Goal: Information Seeking & Learning: Learn about a topic

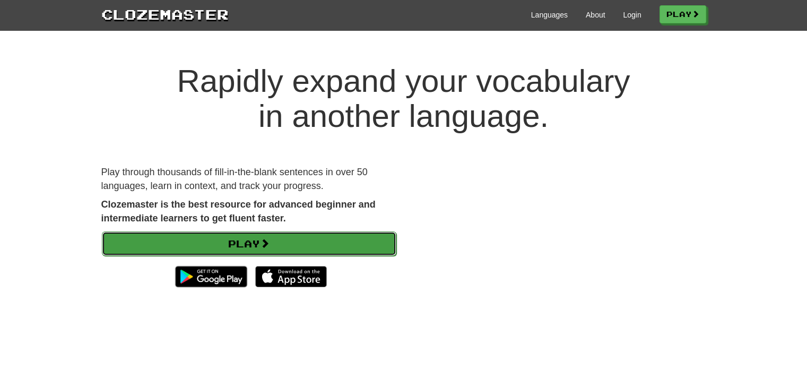
click at [284, 249] on link "Play" at bounding box center [249, 243] width 294 height 24
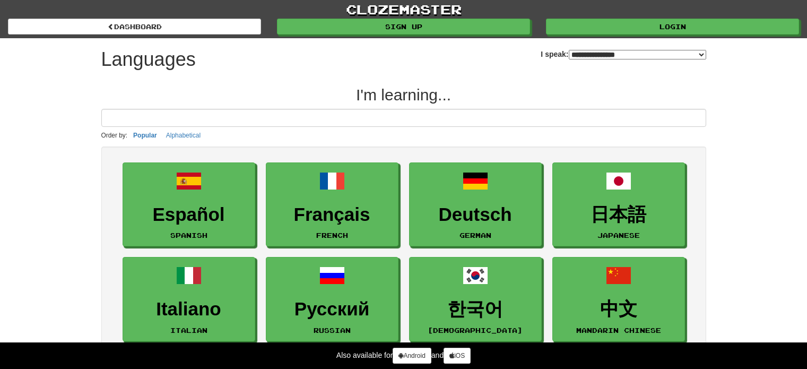
select select "*******"
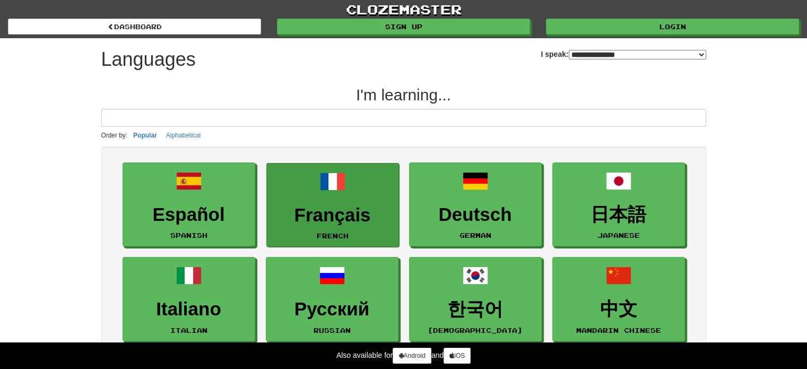
scroll to position [323, 0]
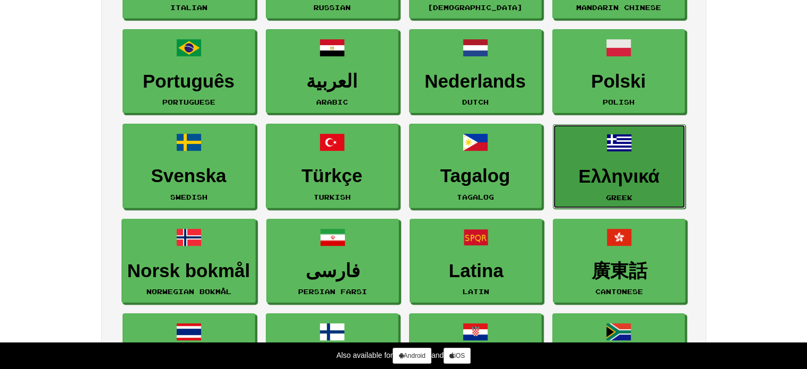
click at [655, 173] on h3 "Ελληνικά" at bounding box center [619, 176] width 121 height 21
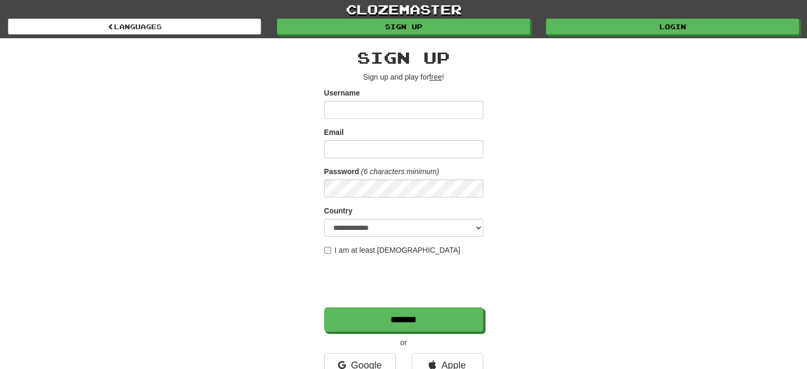
click at [366, 108] on input "Username" at bounding box center [403, 110] width 159 height 18
click at [375, 153] on input "Email" at bounding box center [403, 149] width 159 height 18
type input "**********"
click at [404, 108] on input "Username" at bounding box center [403, 110] width 159 height 18
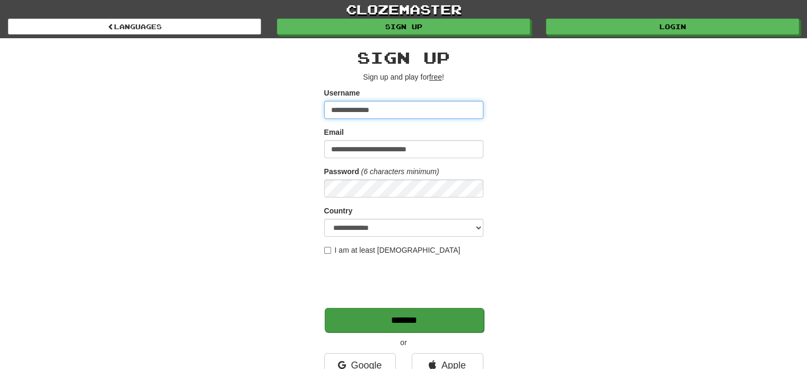
type input "**********"
click at [395, 322] on input "*******" at bounding box center [404, 320] width 159 height 24
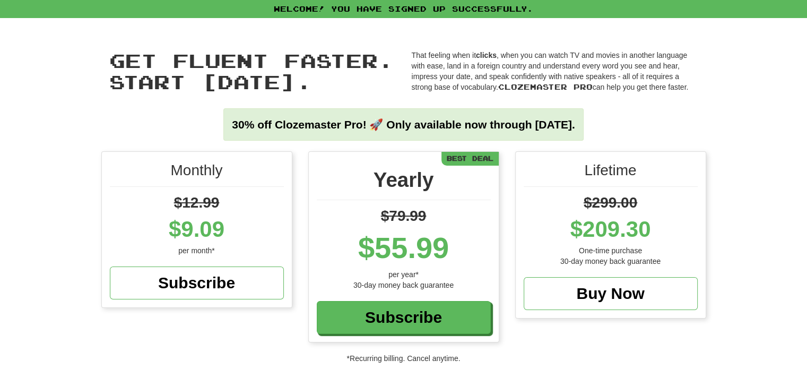
scroll to position [323, 0]
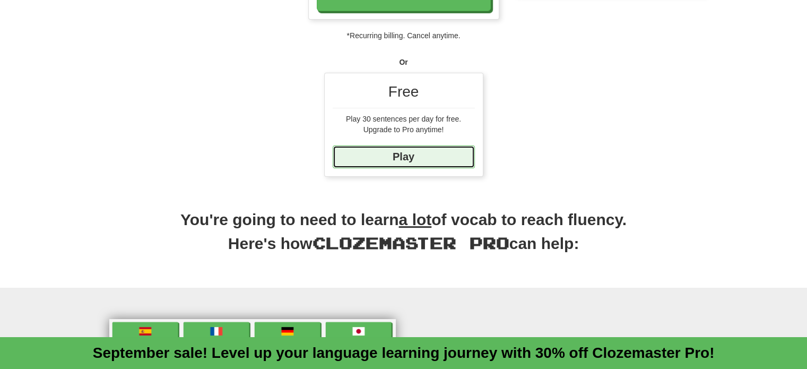
click at [407, 160] on link "Play" at bounding box center [404, 156] width 142 height 23
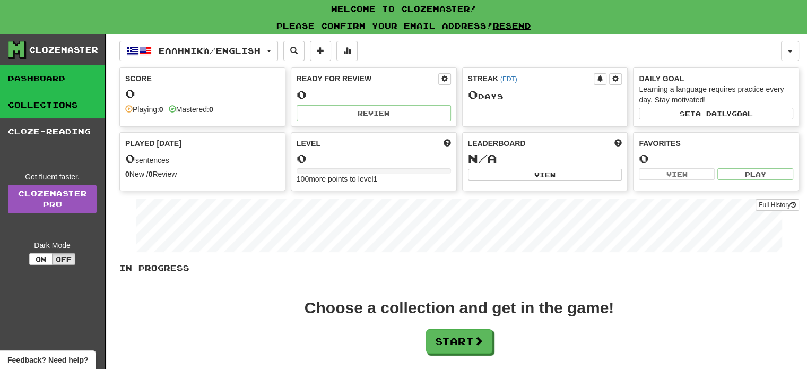
click at [57, 103] on link "Collections" at bounding box center [52, 105] width 105 height 27
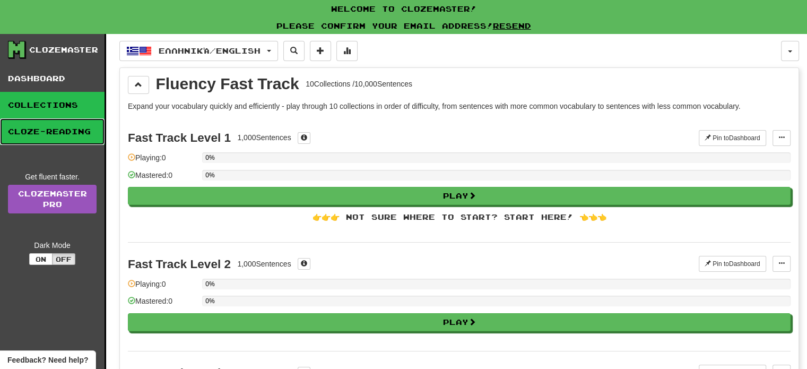
click at [65, 128] on link "Cloze-Reading" at bounding box center [52, 131] width 105 height 27
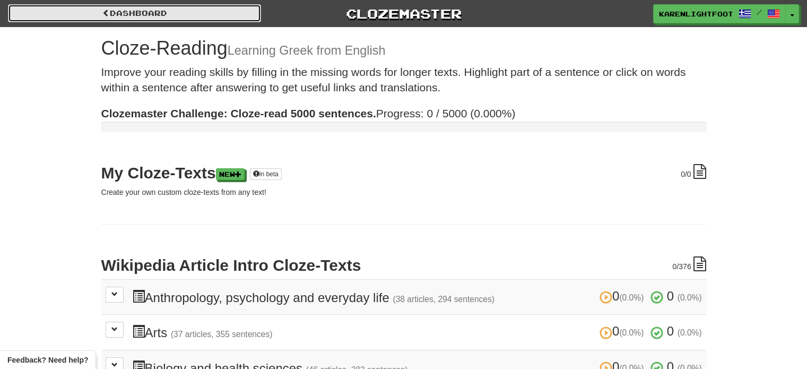
click at [118, 11] on link "Dashboard" at bounding box center [134, 13] width 253 height 18
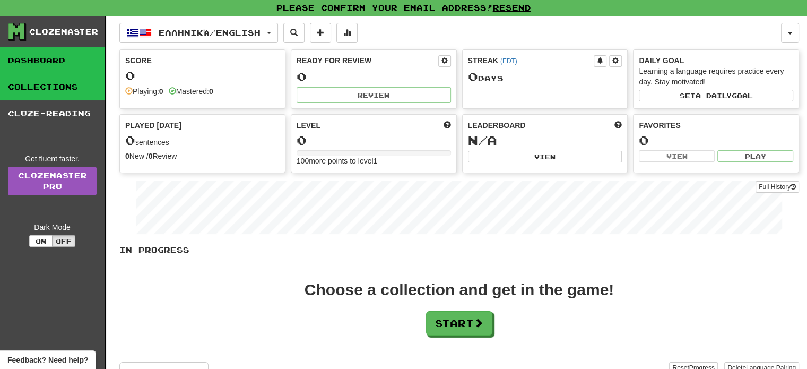
click at [59, 89] on link "Collections" at bounding box center [52, 87] width 105 height 27
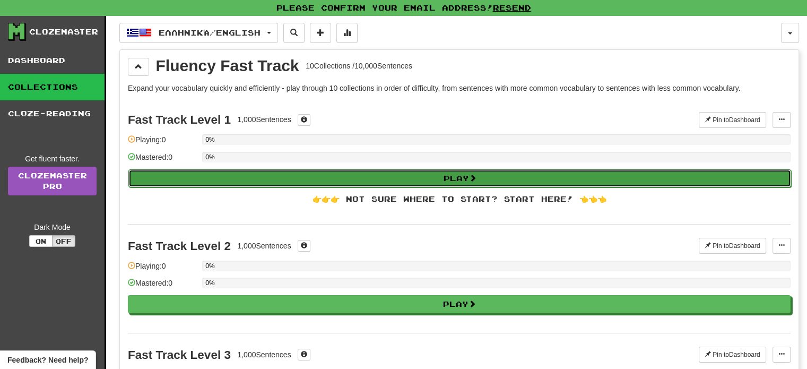
click at [446, 177] on button "Play" at bounding box center [459, 178] width 663 height 18
select select "**"
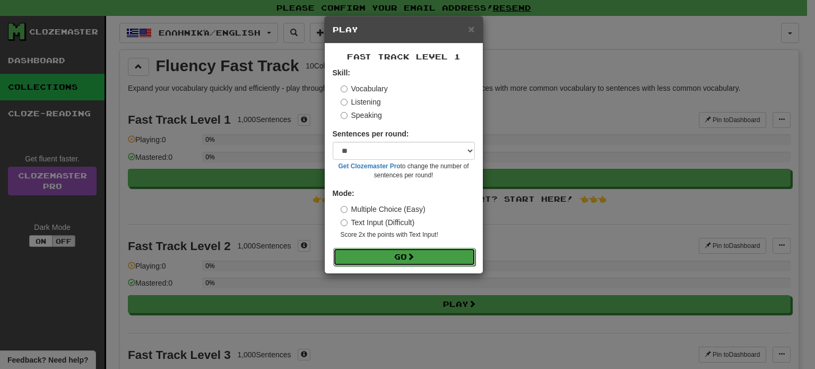
click at [399, 258] on button "Go" at bounding box center [404, 257] width 142 height 18
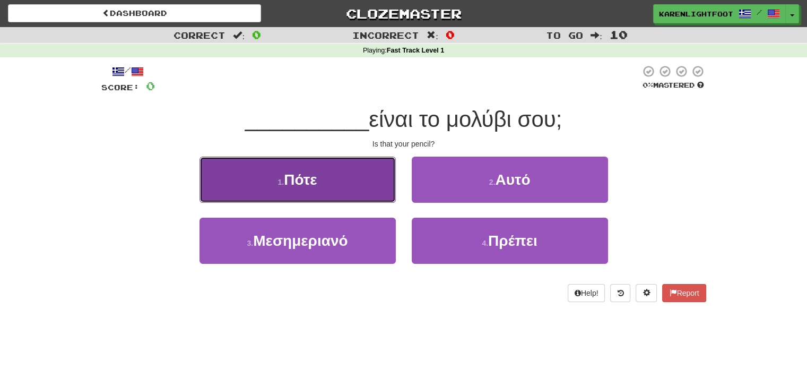
click at [328, 194] on button "1 . Πότε" at bounding box center [297, 180] width 196 height 46
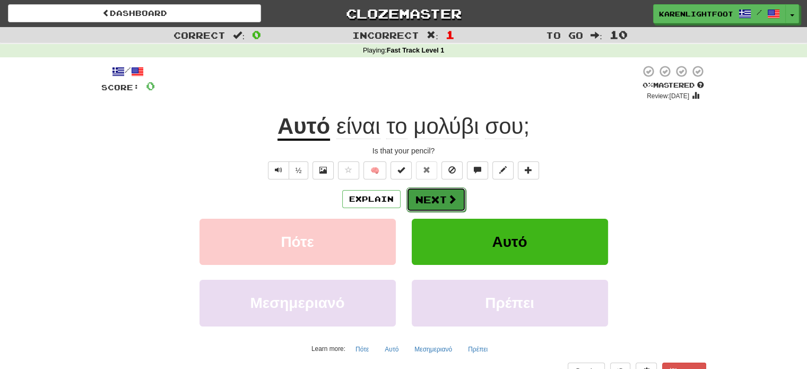
click at [440, 197] on button "Next" at bounding box center [435, 199] width 59 height 24
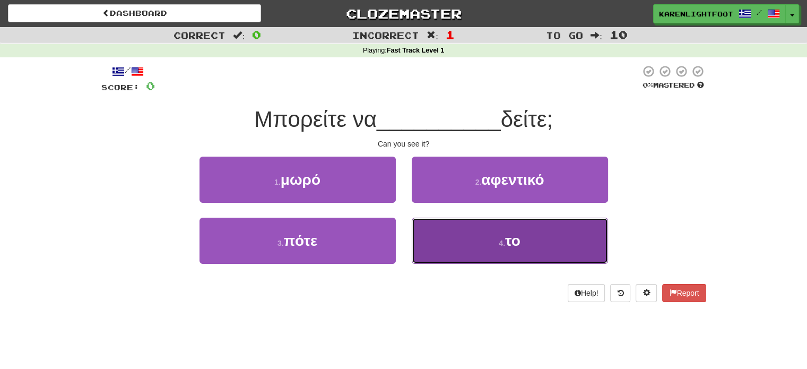
click at [483, 242] on button "4 . το" at bounding box center [510, 241] width 196 height 46
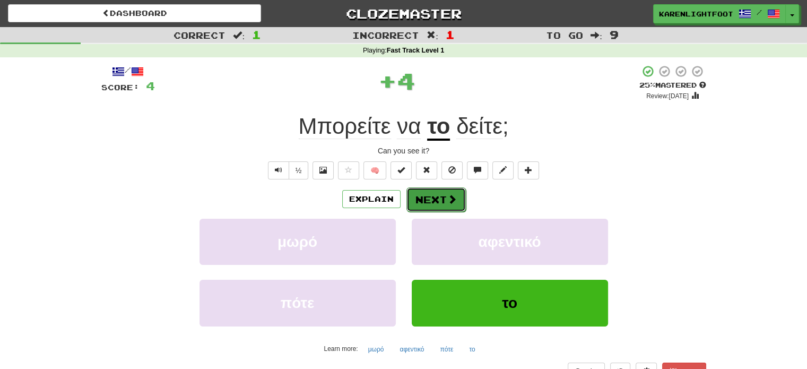
click at [437, 195] on button "Next" at bounding box center [435, 199] width 59 height 24
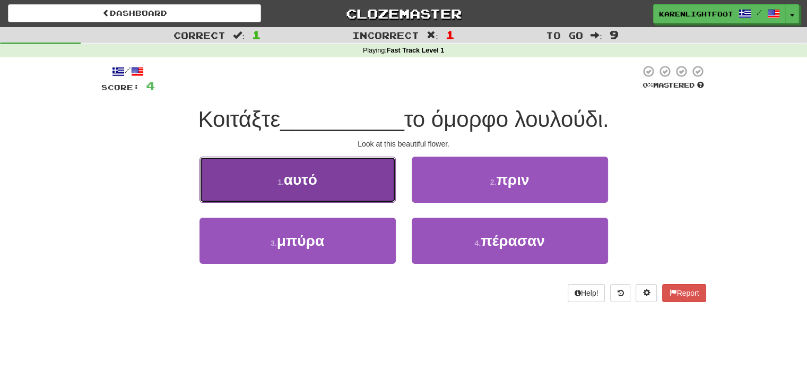
click at [324, 185] on button "1 . αυτό" at bounding box center [297, 180] width 196 height 46
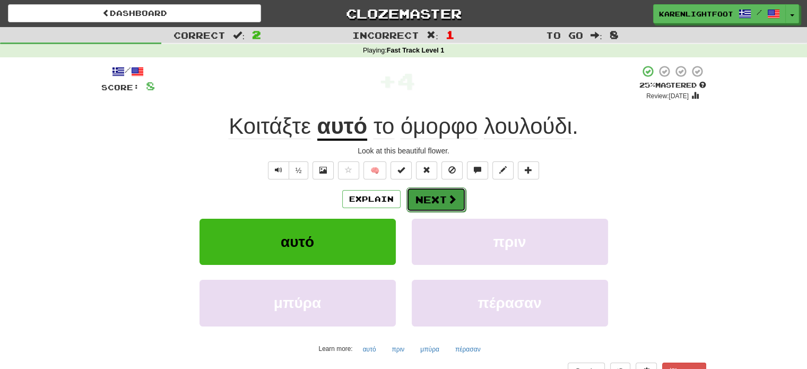
click at [427, 199] on button "Next" at bounding box center [435, 199] width 59 height 24
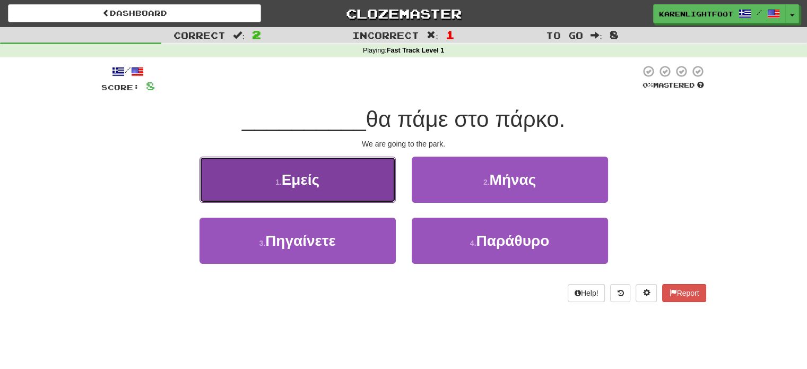
click at [311, 189] on button "1 . Εμείς" at bounding box center [297, 180] width 196 height 46
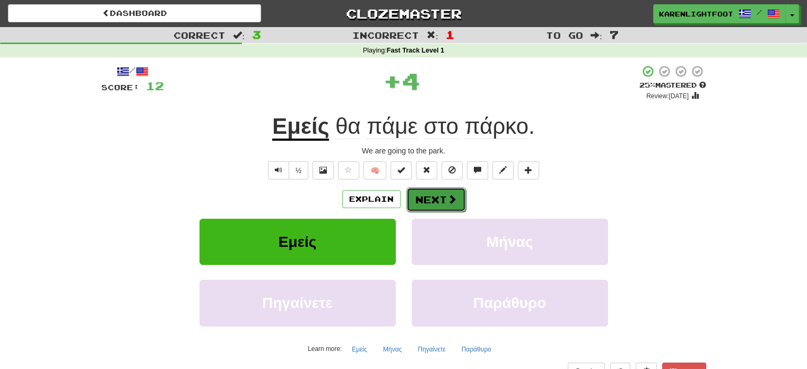
click at [451, 199] on span at bounding box center [452, 199] width 10 height 10
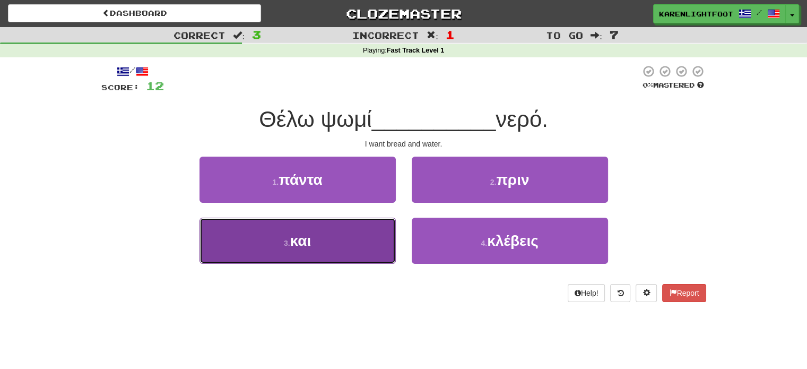
click at [326, 236] on button "3 . και" at bounding box center [297, 241] width 196 height 46
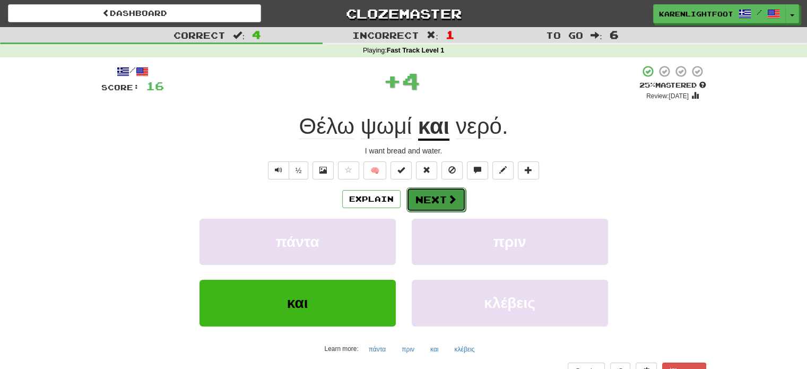
click at [439, 193] on button "Next" at bounding box center [435, 199] width 59 height 24
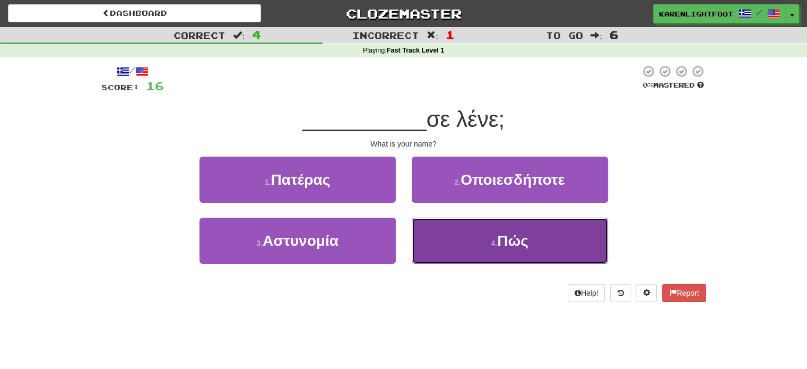
click at [461, 256] on button "4 . Πώς" at bounding box center [510, 241] width 196 height 46
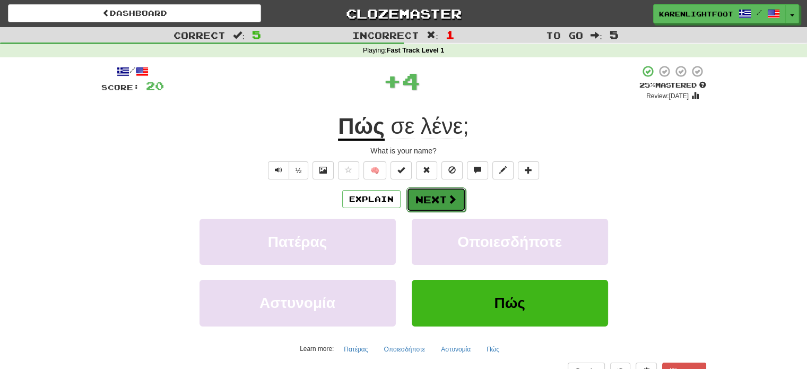
click at [433, 202] on button "Next" at bounding box center [435, 199] width 59 height 24
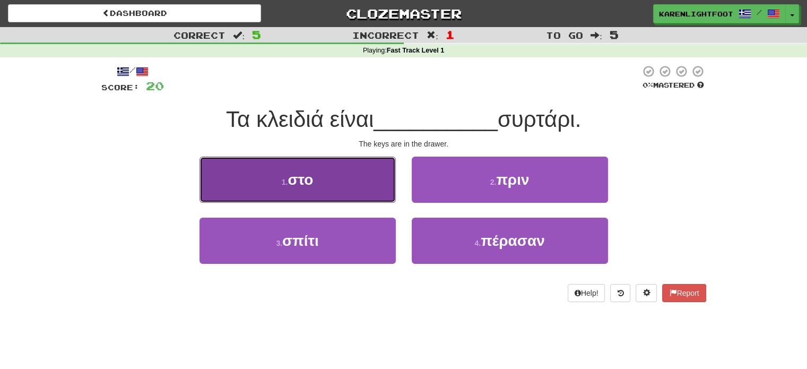
click at [332, 196] on button "1 . στο" at bounding box center [297, 180] width 196 height 46
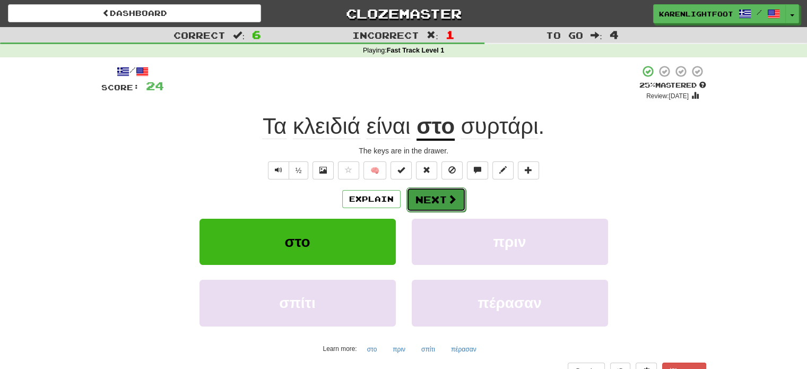
click at [435, 203] on button "Next" at bounding box center [435, 199] width 59 height 24
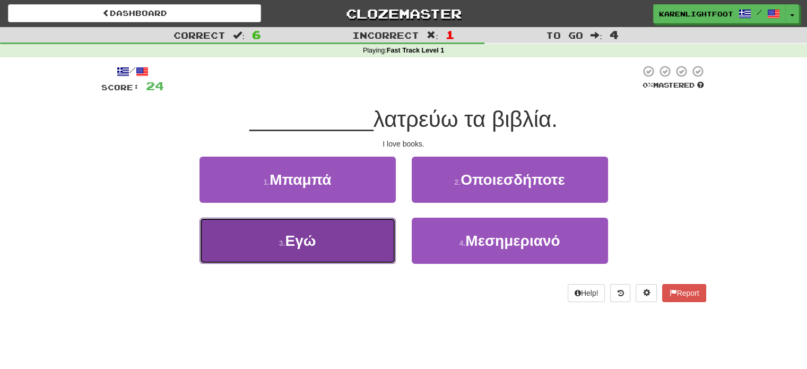
click at [337, 247] on button "3 . Εγώ" at bounding box center [297, 241] width 196 height 46
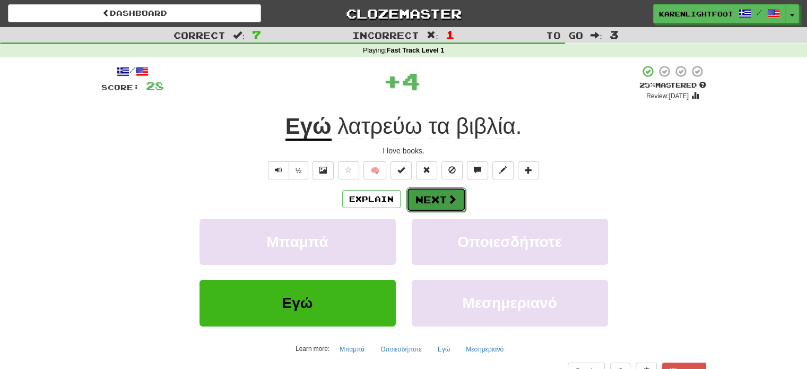
click at [432, 199] on button "Next" at bounding box center [435, 199] width 59 height 24
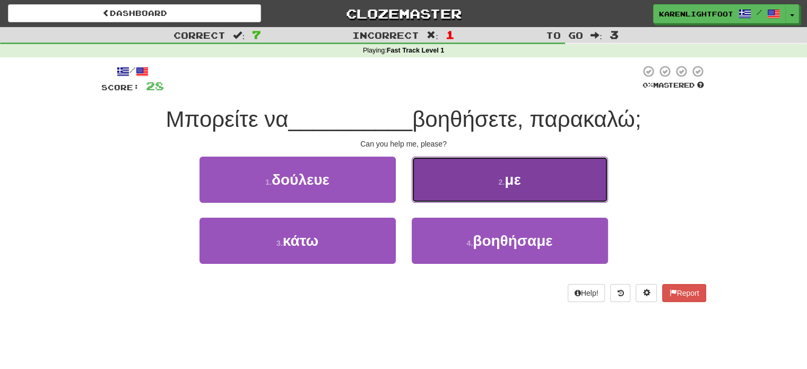
click at [456, 200] on button "2 . με" at bounding box center [510, 180] width 196 height 46
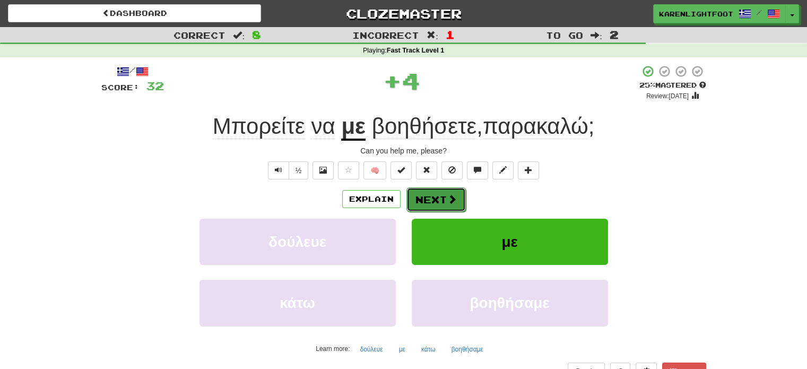
click at [439, 200] on button "Next" at bounding box center [435, 199] width 59 height 24
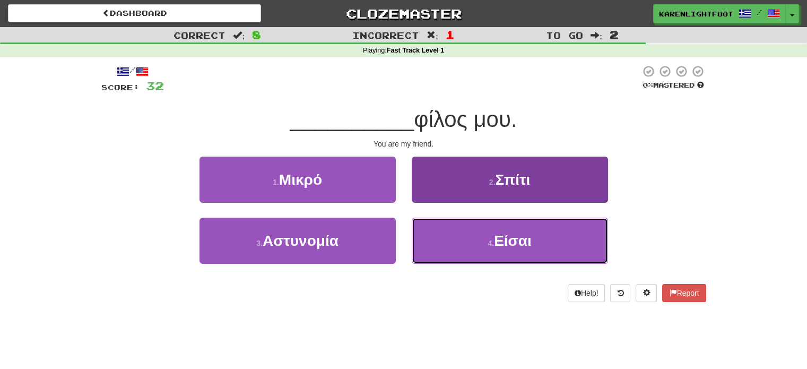
click at [453, 253] on button "4 . Είσαι" at bounding box center [510, 241] width 196 height 46
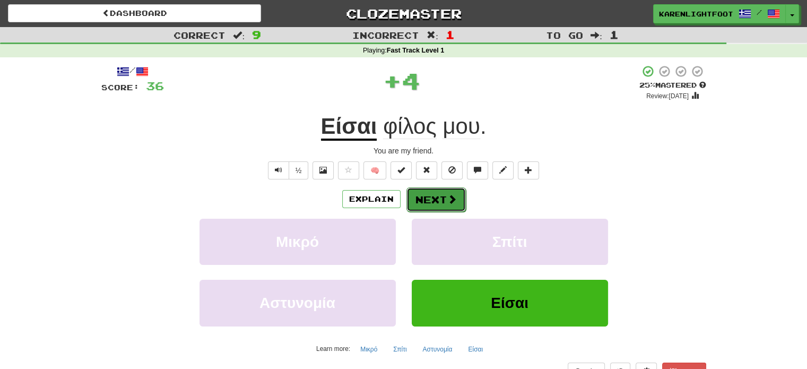
click at [432, 192] on button "Next" at bounding box center [435, 199] width 59 height 24
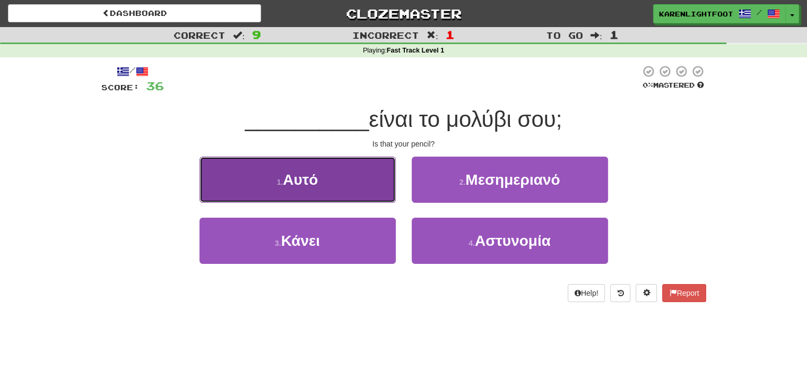
click at [372, 190] on button "1 . Αυτό" at bounding box center [297, 180] width 196 height 46
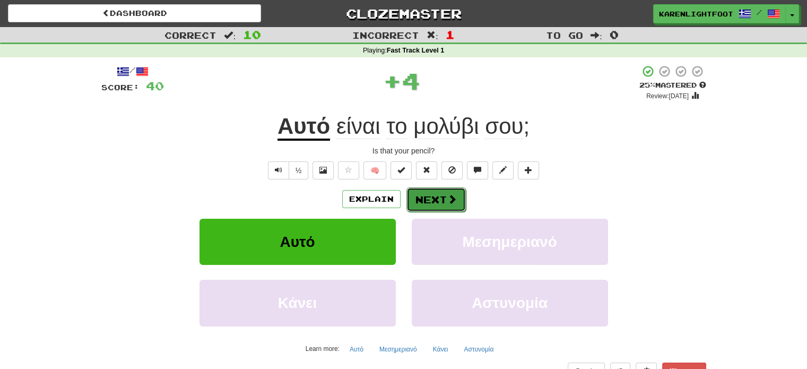
click at [439, 198] on button "Next" at bounding box center [435, 199] width 59 height 24
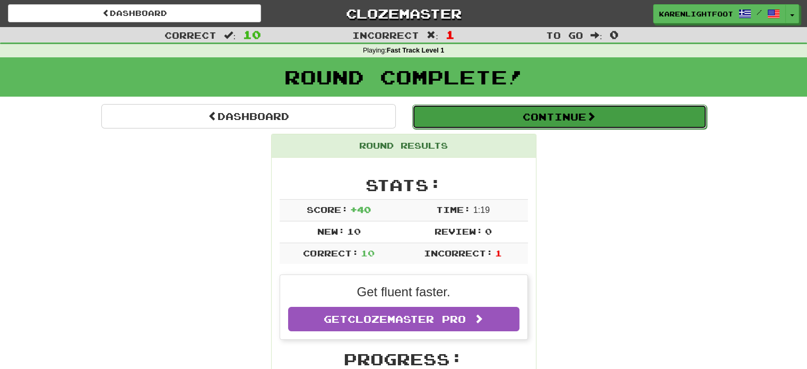
click at [517, 115] on button "Continue" at bounding box center [559, 117] width 294 height 24
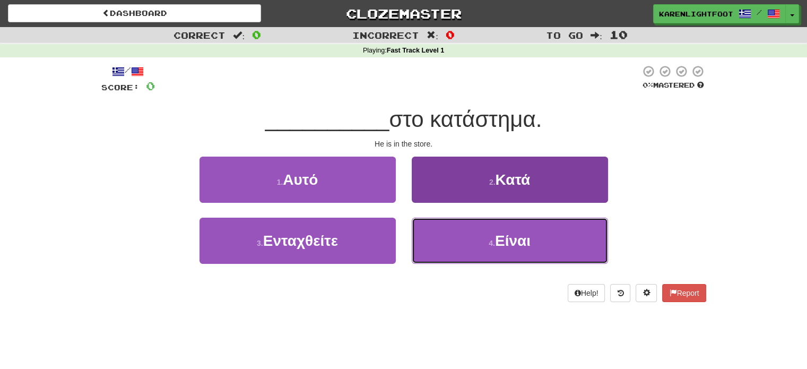
click at [505, 241] on span "Είναι" at bounding box center [513, 240] width 36 height 16
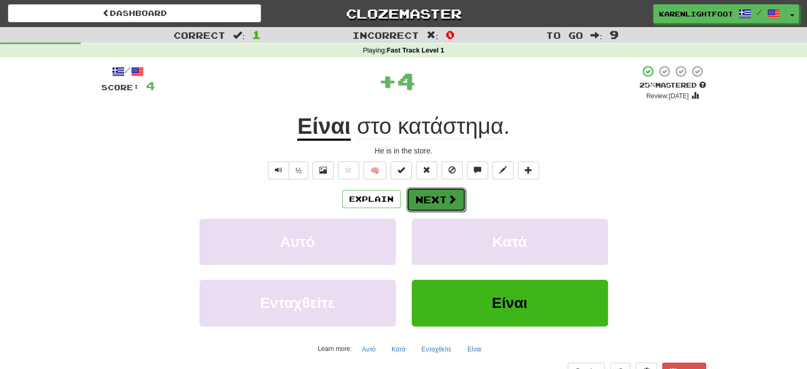
click at [439, 189] on button "Next" at bounding box center [435, 199] width 59 height 24
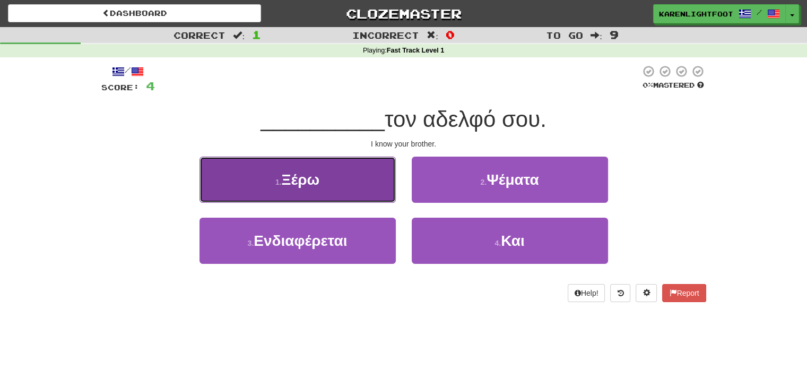
click at [350, 193] on button "1 . Ξέρω" at bounding box center [297, 180] width 196 height 46
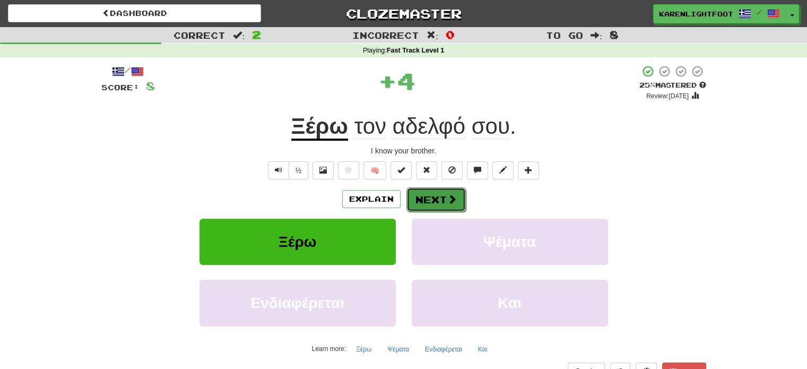
click at [445, 198] on button "Next" at bounding box center [435, 199] width 59 height 24
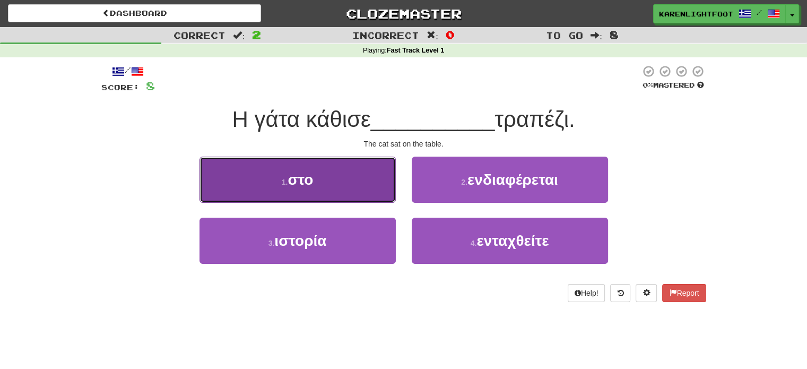
click at [332, 197] on button "1 . στο" at bounding box center [297, 180] width 196 height 46
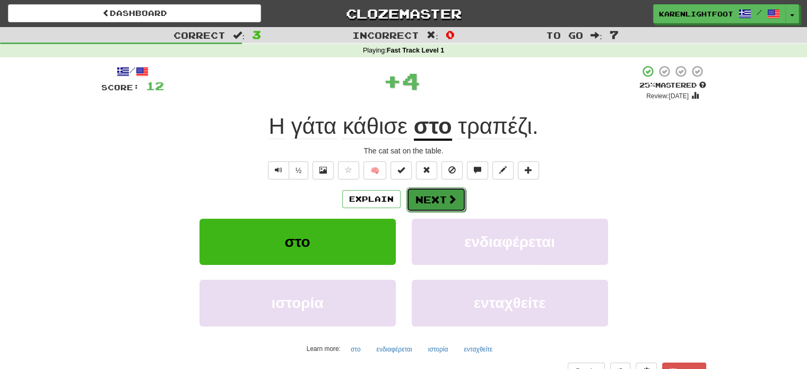
click at [442, 199] on button "Next" at bounding box center [435, 199] width 59 height 24
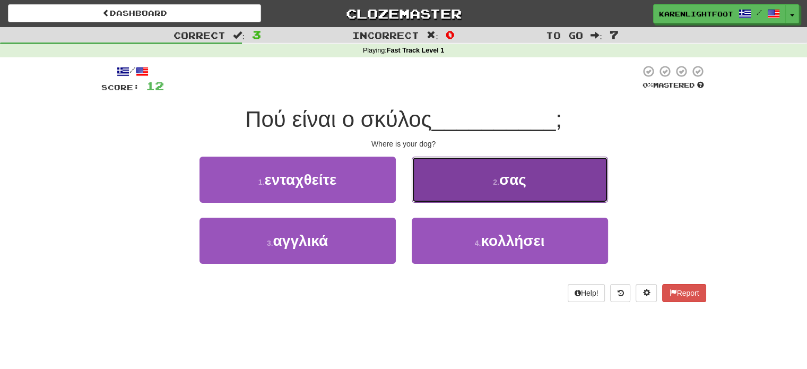
click at [500, 190] on button "2 . σας" at bounding box center [510, 180] width 196 height 46
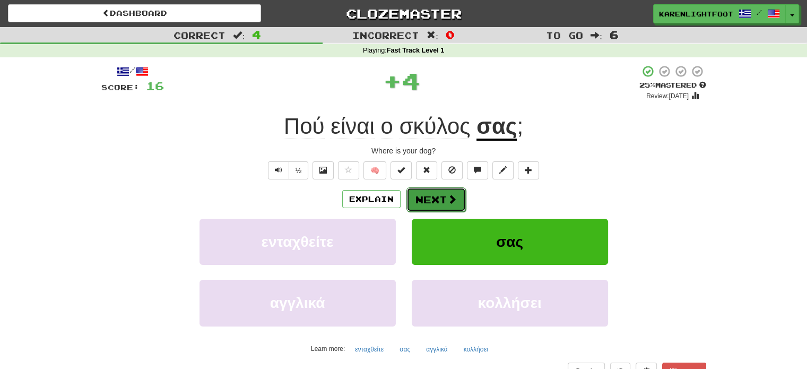
click at [441, 199] on button "Next" at bounding box center [435, 199] width 59 height 24
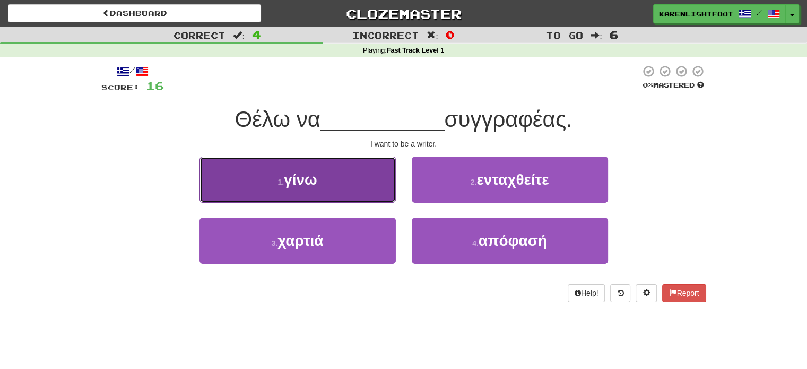
click at [357, 186] on button "1 . γίνω" at bounding box center [297, 180] width 196 height 46
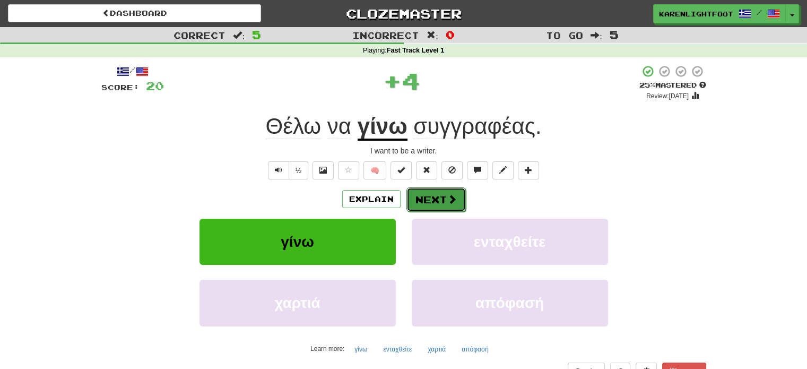
click at [440, 199] on button "Next" at bounding box center [435, 199] width 59 height 24
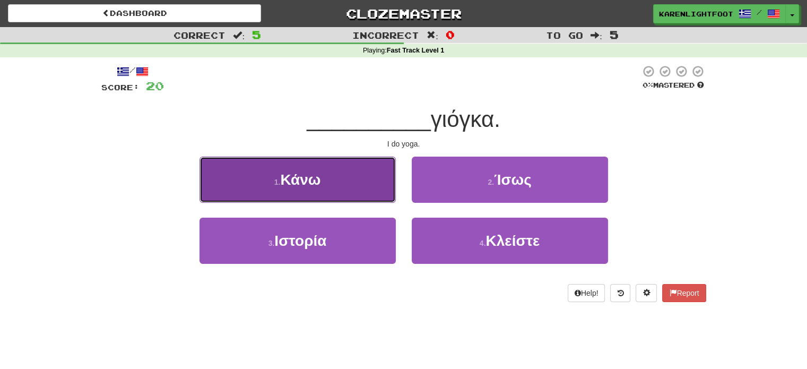
click at [358, 193] on button "1 . Κάνω" at bounding box center [297, 180] width 196 height 46
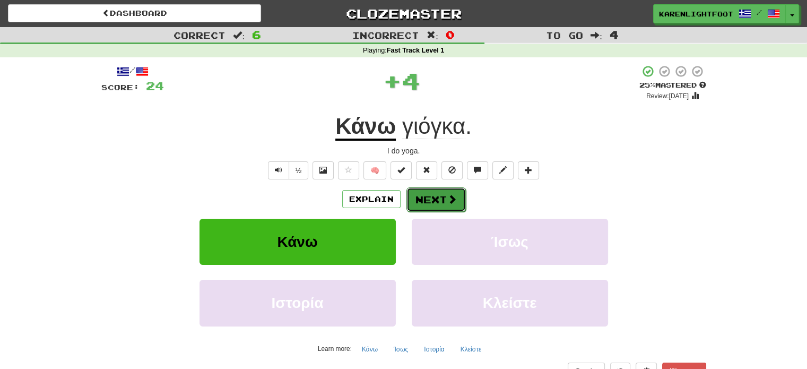
click at [448, 199] on span at bounding box center [452, 199] width 10 height 10
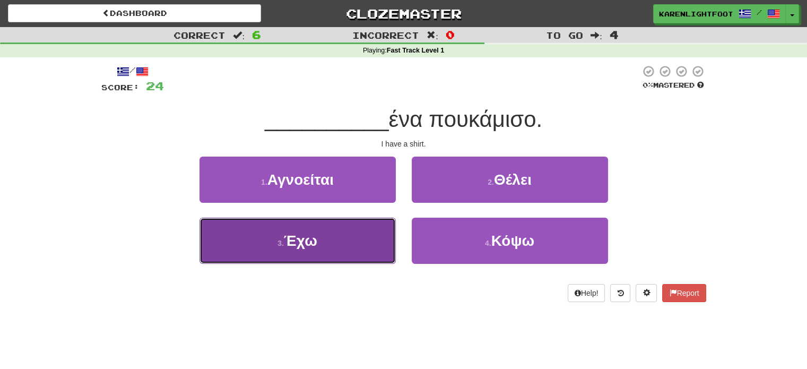
click at [372, 231] on button "3 . Έχω" at bounding box center [297, 241] width 196 height 46
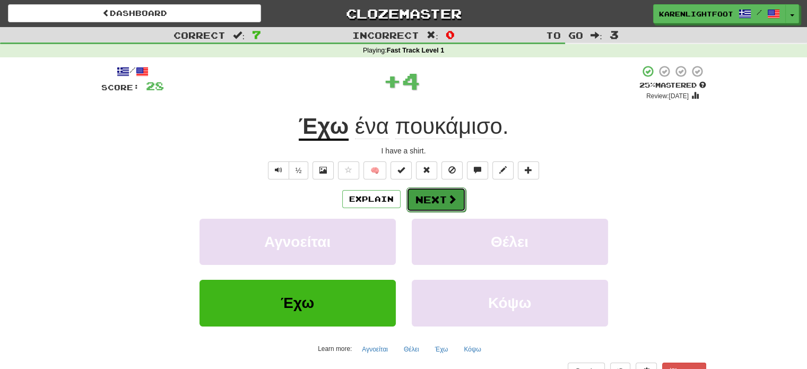
click at [452, 197] on span at bounding box center [452, 199] width 10 height 10
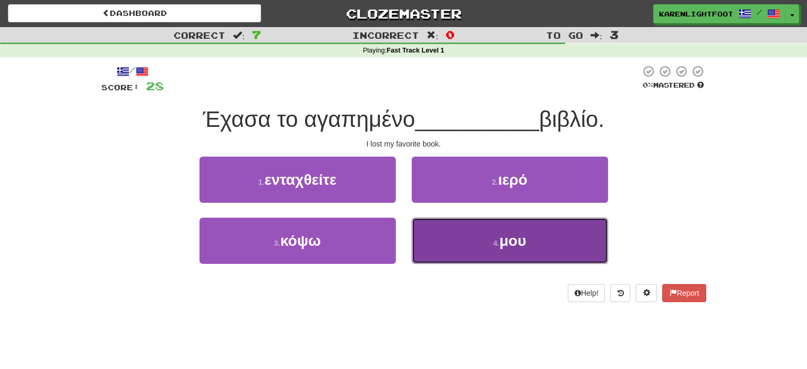
click at [481, 235] on button "4 . μου" at bounding box center [510, 241] width 196 height 46
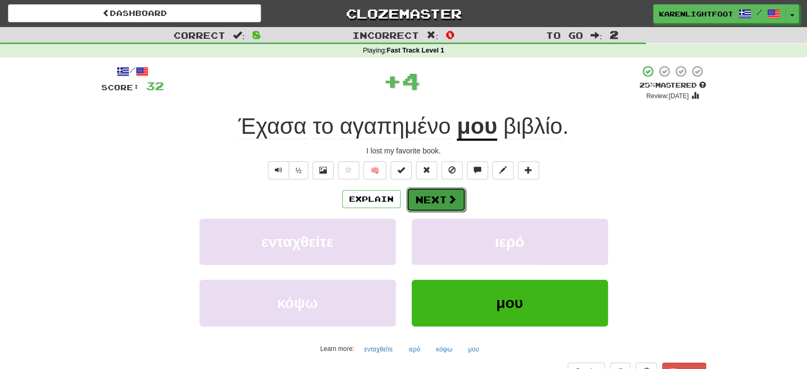
click at [444, 197] on button "Next" at bounding box center [435, 199] width 59 height 24
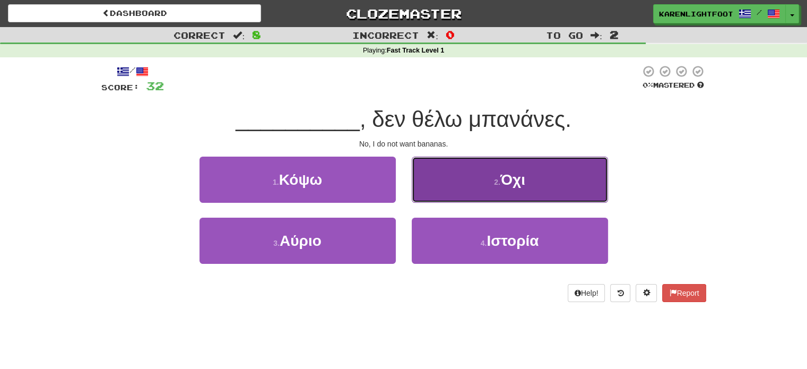
click at [467, 197] on button "2 . Όχι" at bounding box center [510, 180] width 196 height 46
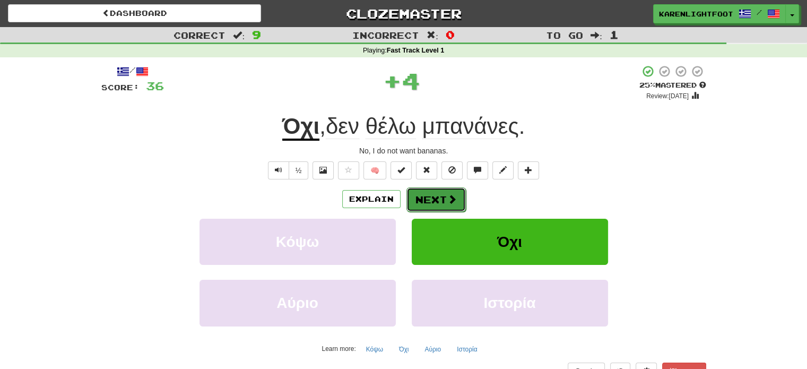
click at [431, 198] on button "Next" at bounding box center [435, 199] width 59 height 24
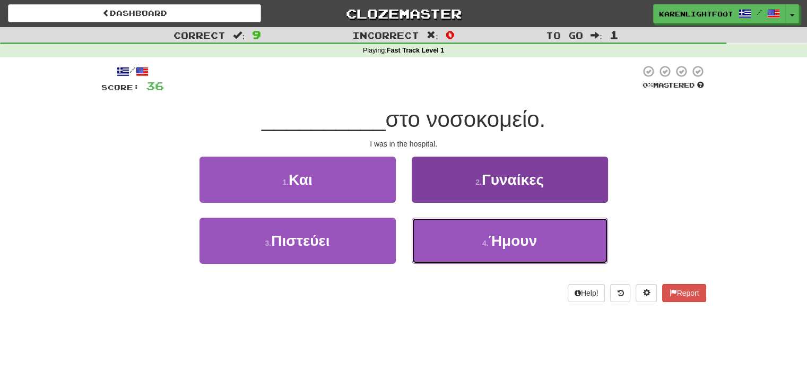
click at [477, 241] on button "4 . Ήμουν" at bounding box center [510, 241] width 196 height 46
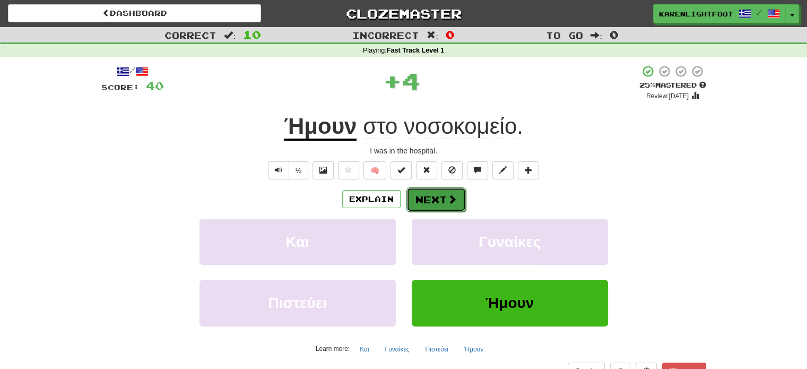
click at [424, 202] on button "Next" at bounding box center [435, 199] width 59 height 24
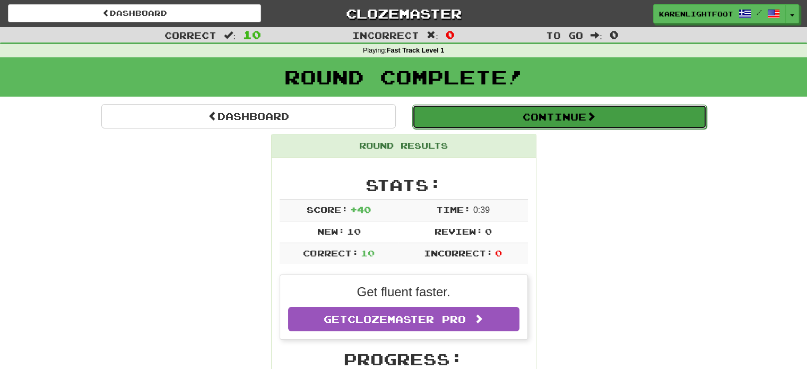
click at [525, 116] on button "Continue" at bounding box center [559, 117] width 294 height 24
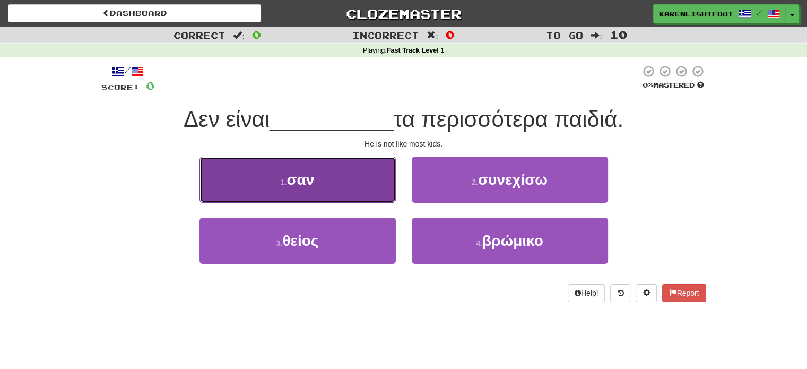
click at [306, 178] on span "σαν" at bounding box center [300, 179] width 28 height 16
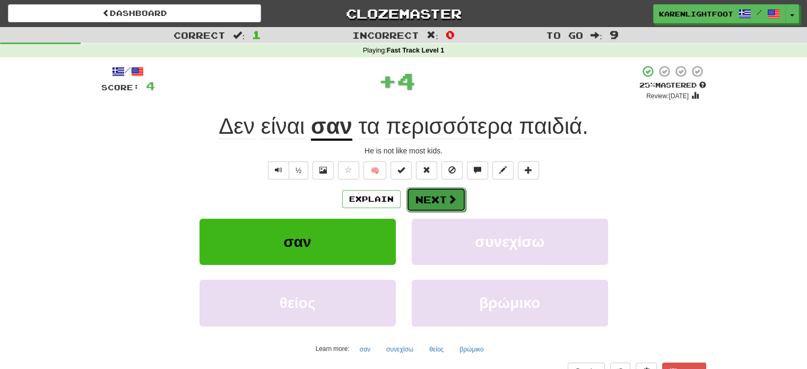
click at [448, 198] on span at bounding box center [452, 199] width 10 height 10
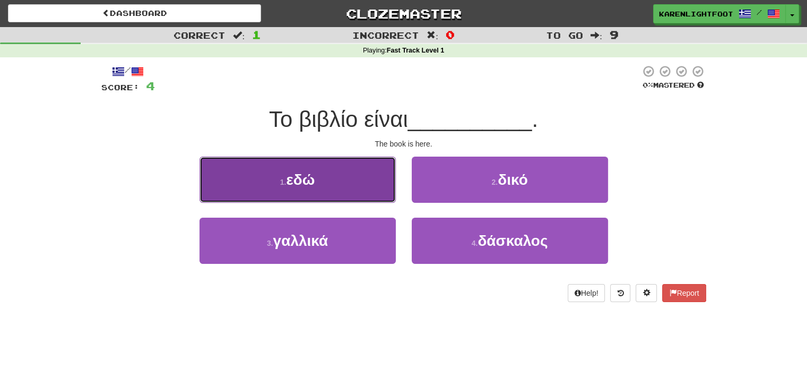
click at [342, 195] on button "1 . εδώ" at bounding box center [297, 180] width 196 height 46
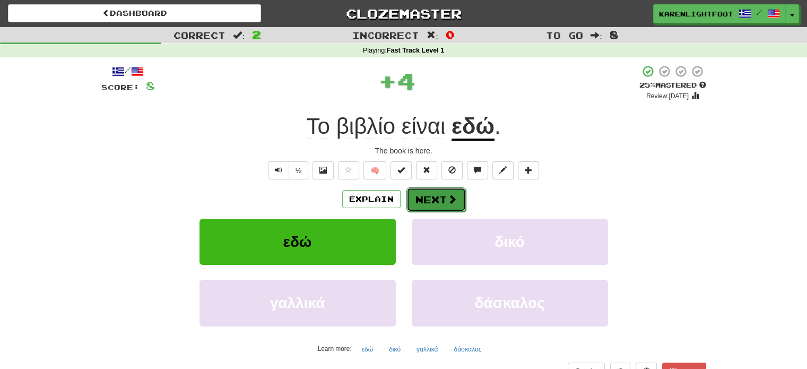
click at [447, 194] on span at bounding box center [452, 199] width 10 height 10
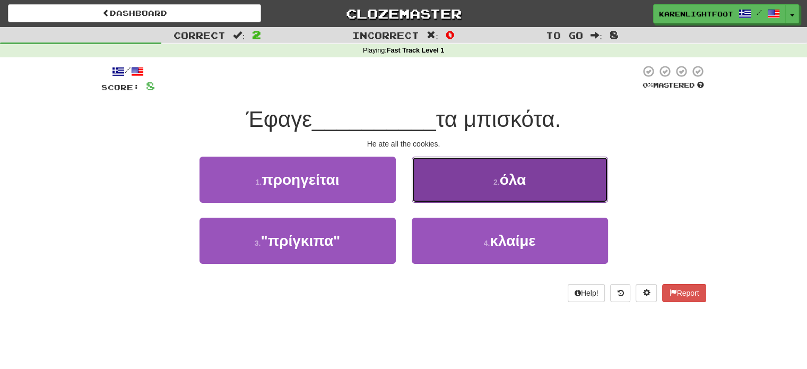
click at [471, 194] on button "2 . όλα" at bounding box center [510, 180] width 196 height 46
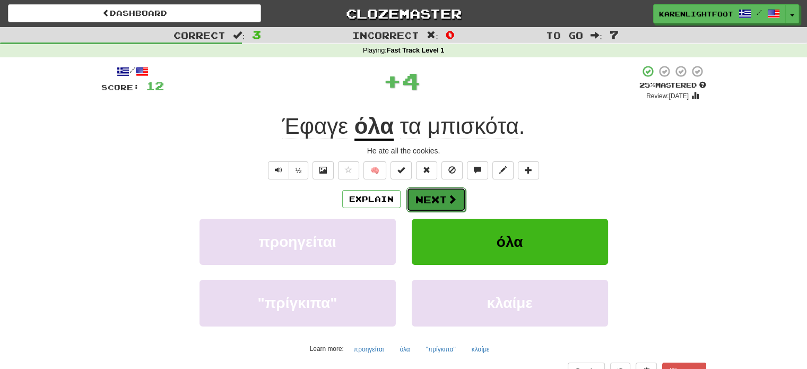
click at [448, 202] on span at bounding box center [452, 199] width 10 height 10
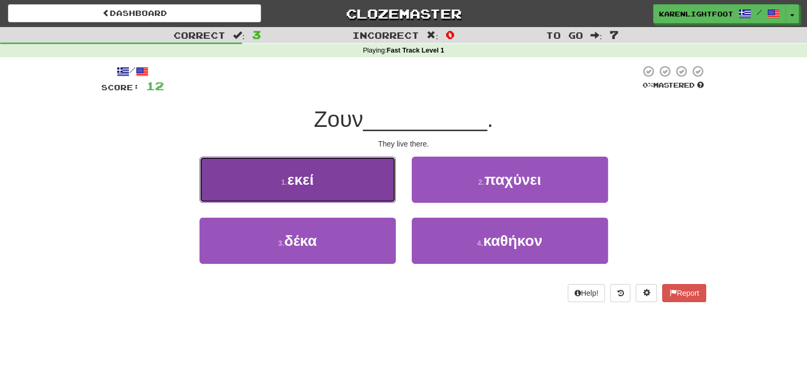
click at [314, 193] on button "1 . εκεί" at bounding box center [297, 180] width 196 height 46
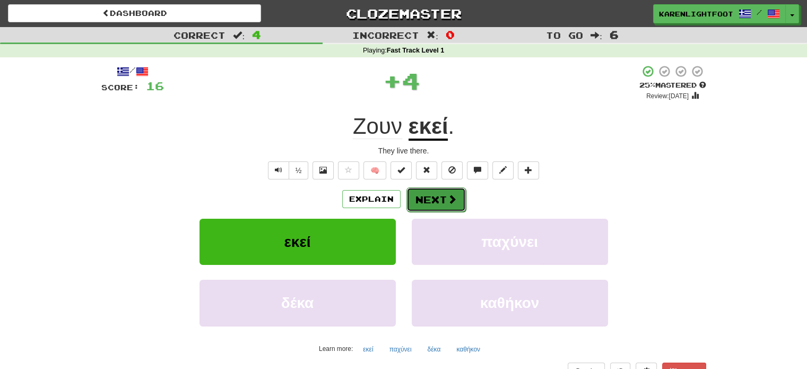
click at [433, 194] on button "Next" at bounding box center [435, 199] width 59 height 24
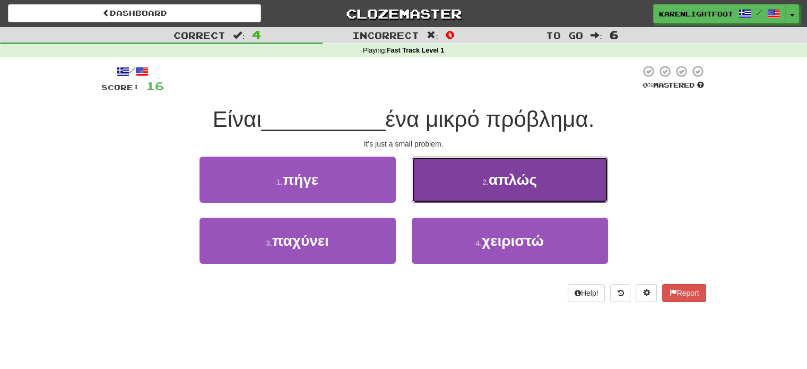
click at [507, 188] on button "2 . απλώς" at bounding box center [510, 180] width 196 height 46
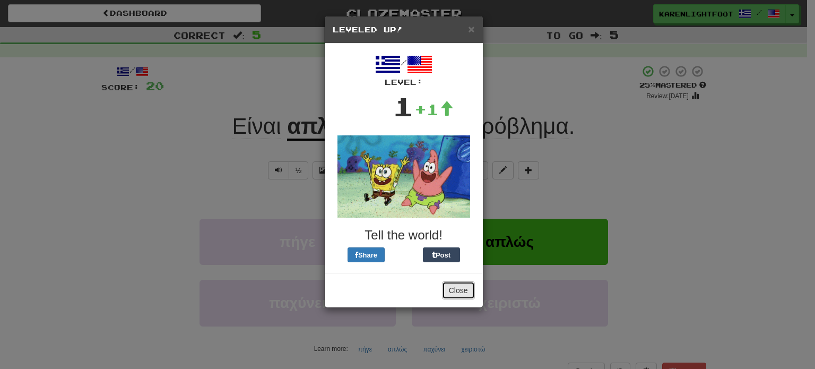
click at [458, 289] on button "Close" at bounding box center [458, 290] width 33 height 18
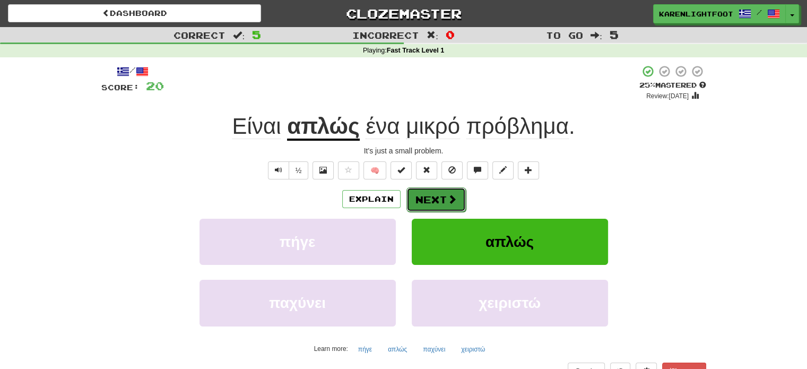
click at [448, 202] on span at bounding box center [452, 199] width 10 height 10
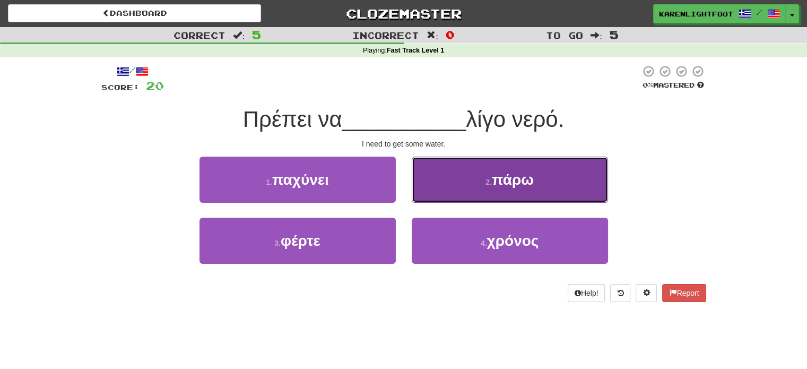
click at [480, 189] on button "2 . πάρω" at bounding box center [510, 180] width 196 height 46
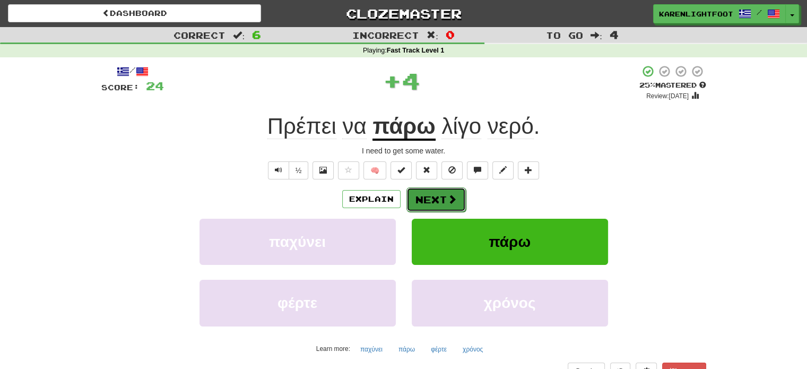
click at [452, 200] on span at bounding box center [452, 199] width 10 height 10
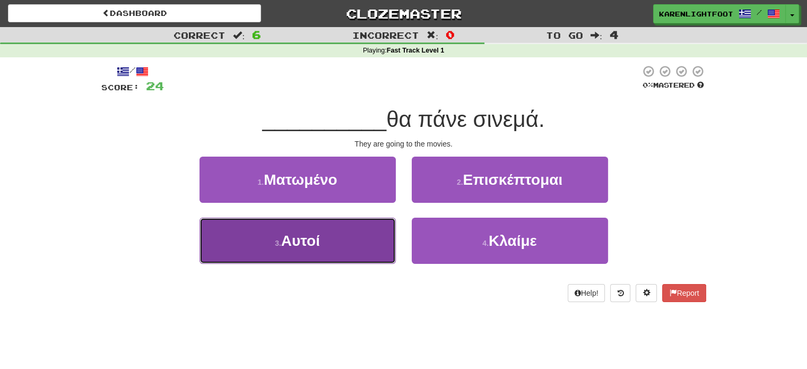
click at [355, 248] on button "3 . Αυτοί" at bounding box center [297, 241] width 196 height 46
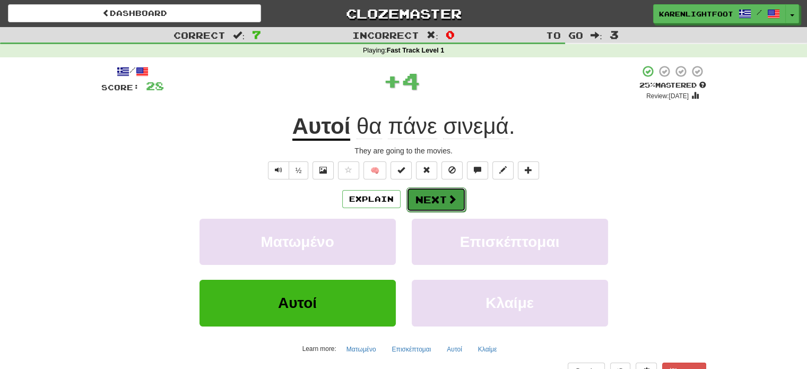
click at [438, 197] on button "Next" at bounding box center [435, 199] width 59 height 24
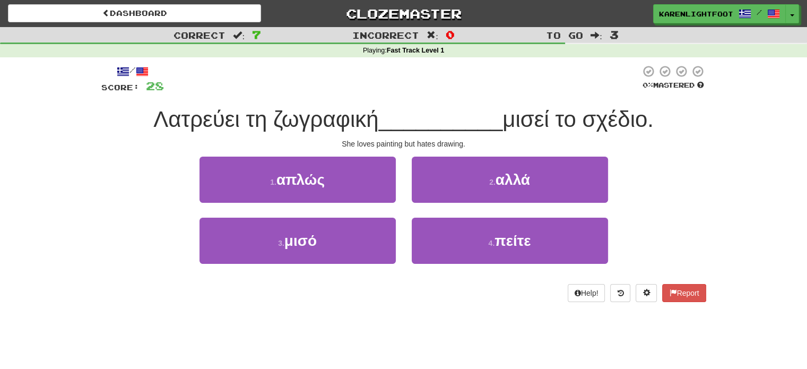
click at [485, 203] on div "2 . αλλά" at bounding box center [510, 187] width 212 height 61
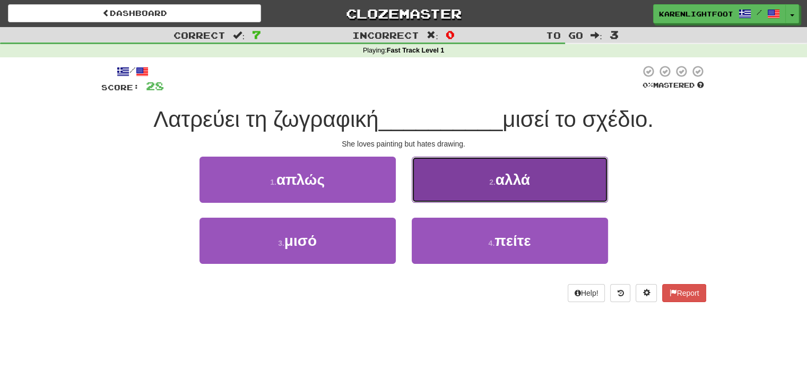
click at [480, 188] on button "2 . αλλά" at bounding box center [510, 180] width 196 height 46
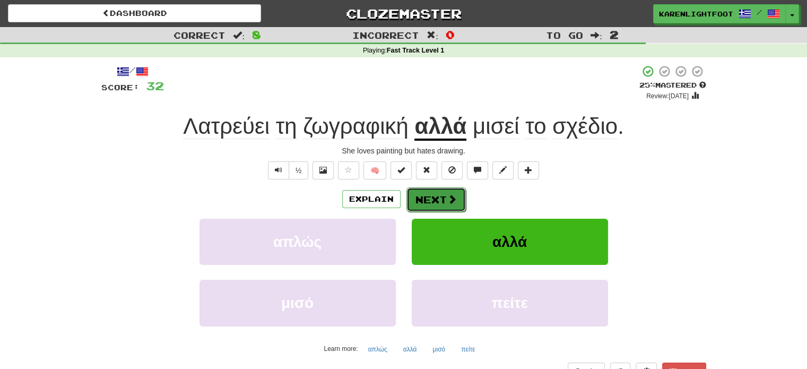
click at [438, 200] on button "Next" at bounding box center [435, 199] width 59 height 24
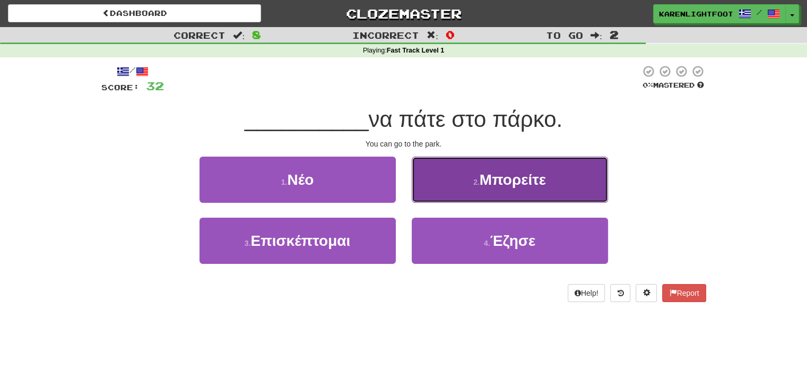
click at [457, 190] on button "2 . Μπορείτε" at bounding box center [510, 180] width 196 height 46
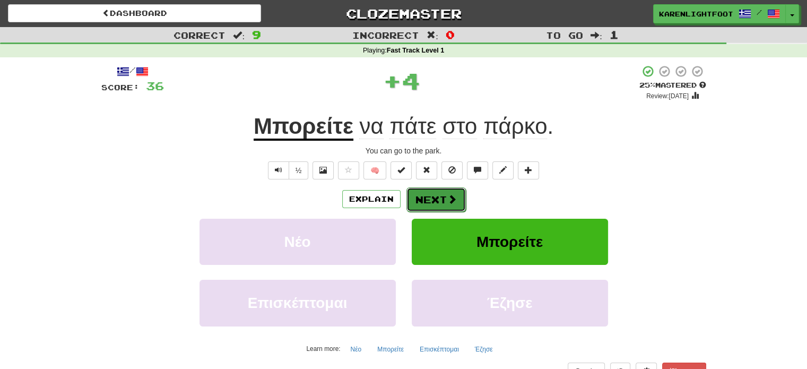
click at [451, 198] on span at bounding box center [452, 199] width 10 height 10
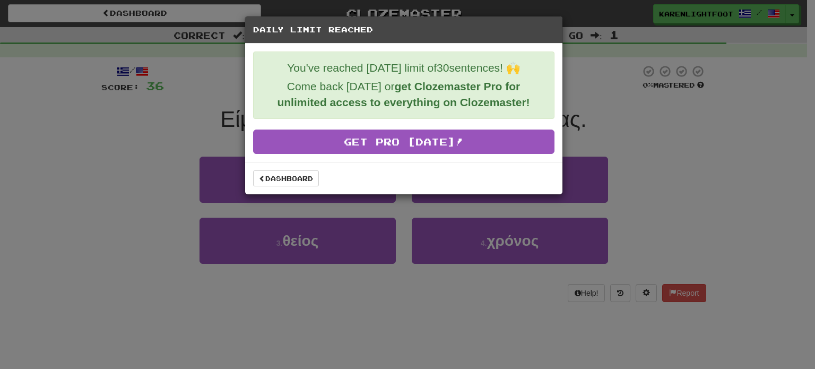
click at [172, 170] on div "Daily Limit Reached You've reached today's limit of 30 sentences! 🙌 Come back t…" at bounding box center [407, 184] width 815 height 369
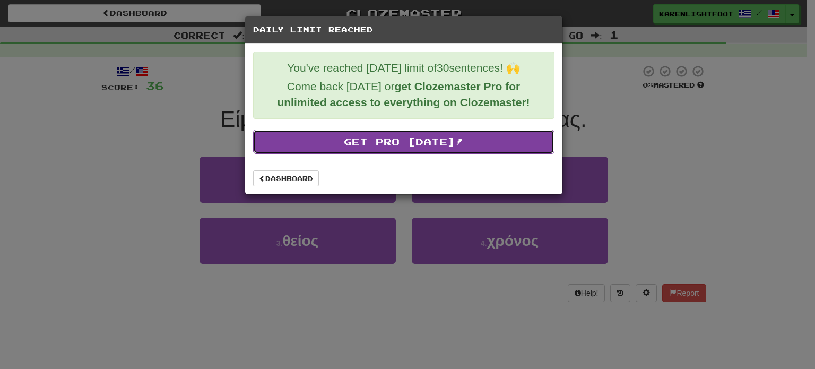
click at [343, 142] on link "Get Pro Today!" at bounding box center [403, 141] width 301 height 24
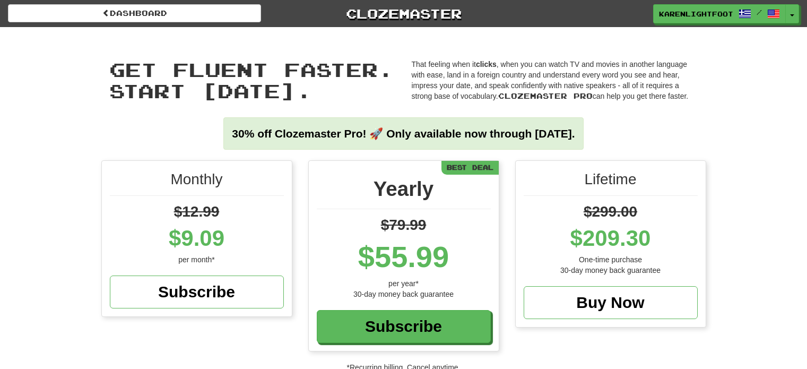
scroll to position [160, 0]
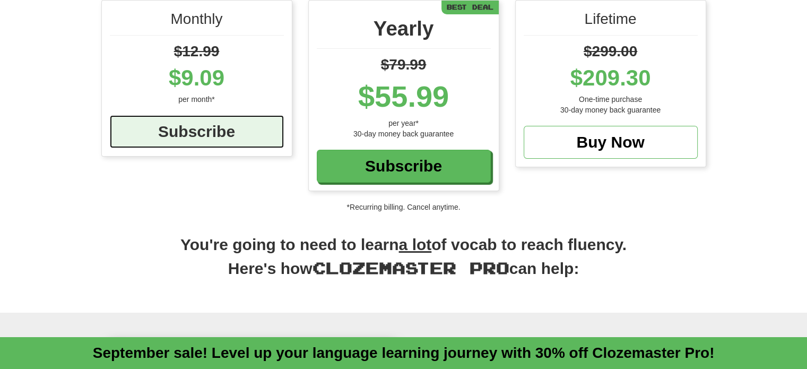
click at [247, 126] on div "Subscribe" at bounding box center [197, 131] width 174 height 33
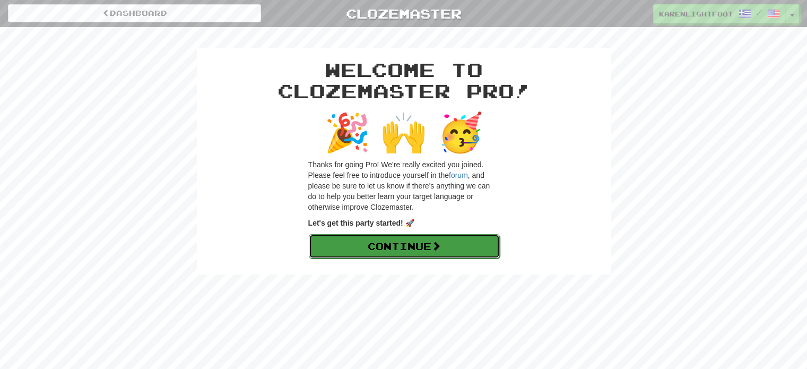
click at [420, 238] on link "Continue" at bounding box center [404, 246] width 191 height 24
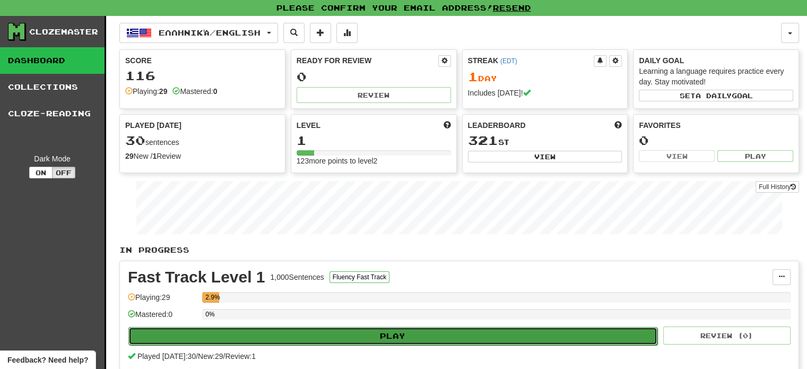
click at [402, 333] on button "Play" at bounding box center [392, 336] width 529 height 18
select select "**"
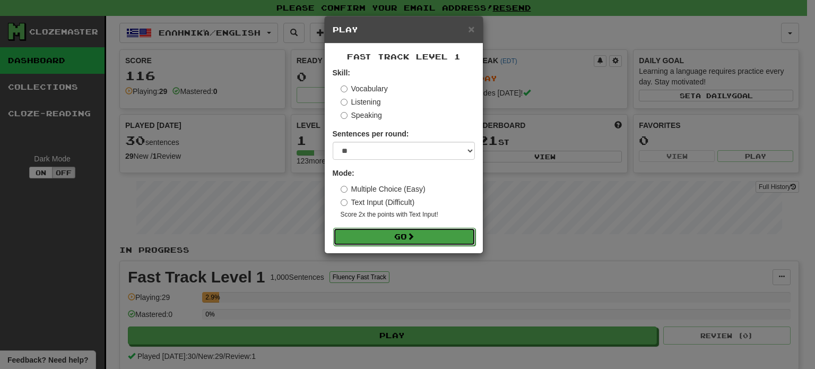
click at [414, 238] on span at bounding box center [410, 235] width 7 height 7
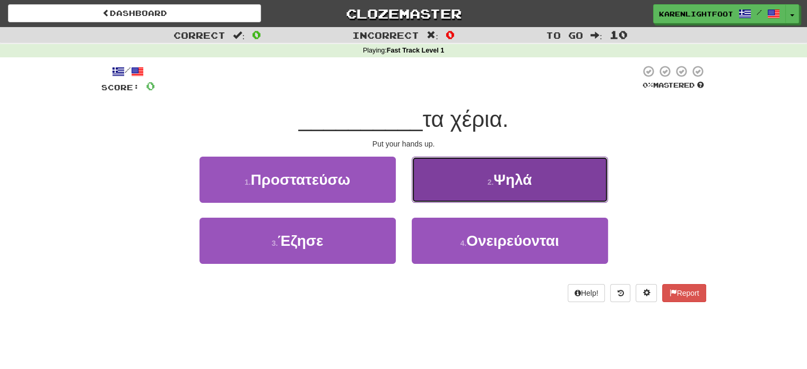
click at [475, 189] on button "2 . Ψηλά" at bounding box center [510, 180] width 196 height 46
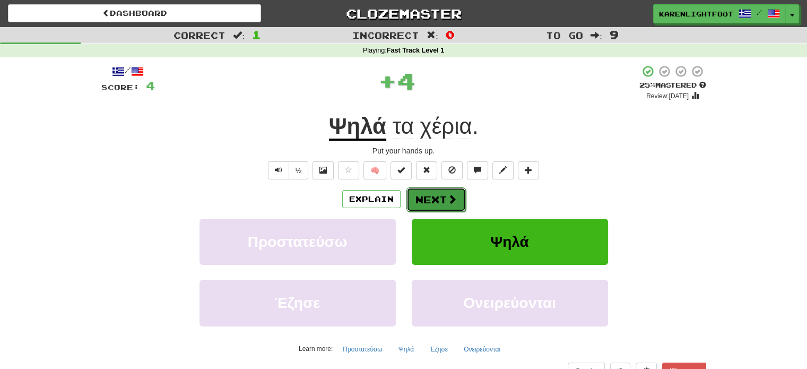
click at [439, 204] on button "Next" at bounding box center [435, 199] width 59 height 24
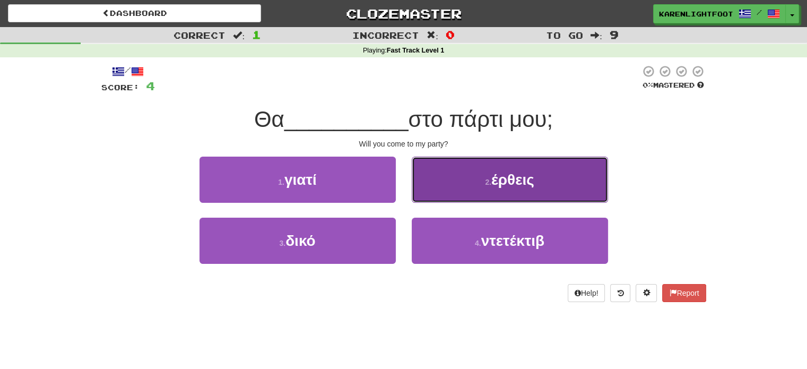
click at [478, 187] on button "2 . έρθεις" at bounding box center [510, 180] width 196 height 46
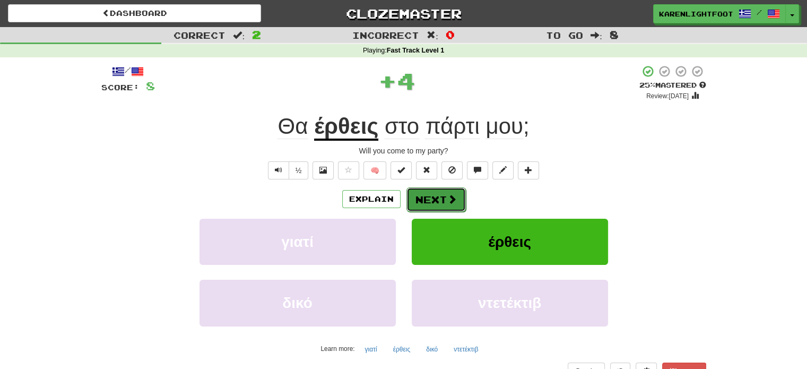
click at [445, 195] on button "Next" at bounding box center [435, 199] width 59 height 24
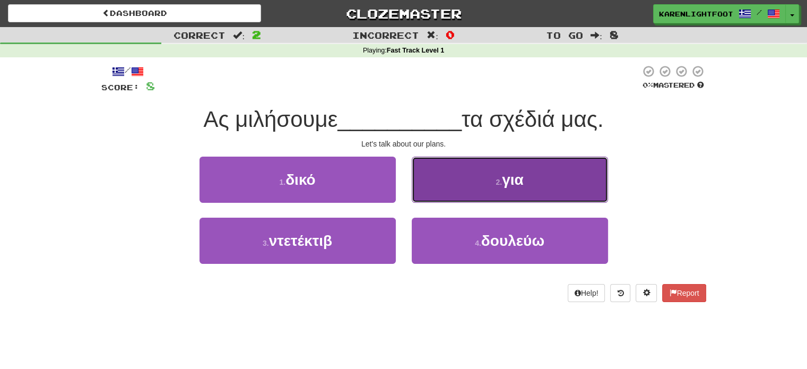
click at [450, 194] on button "2 . για" at bounding box center [510, 180] width 196 height 46
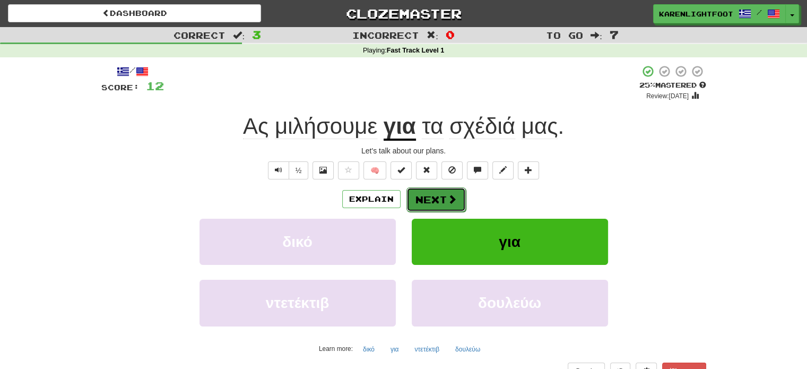
click at [447, 204] on span at bounding box center [452, 199] width 10 height 10
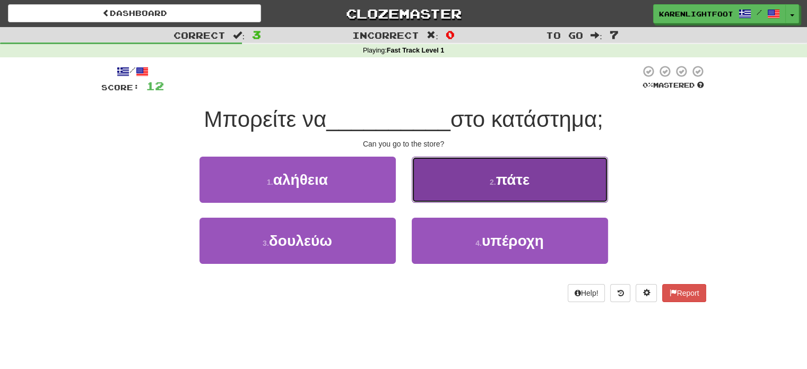
click at [456, 187] on button "2 . πάτε" at bounding box center [510, 180] width 196 height 46
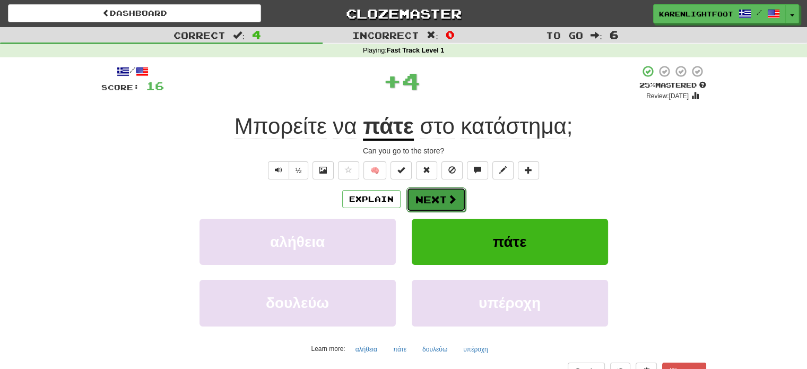
click at [440, 198] on button "Next" at bounding box center [435, 199] width 59 height 24
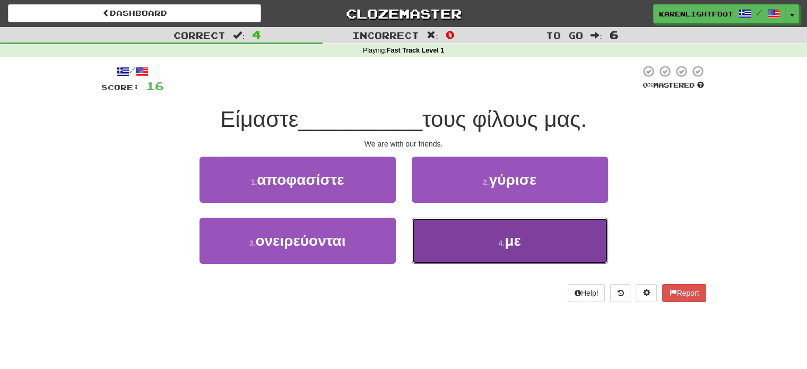
click at [448, 238] on button "4 . με" at bounding box center [510, 241] width 196 height 46
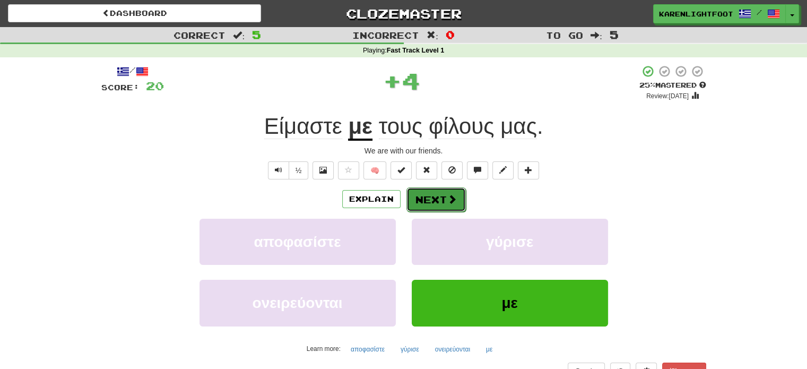
click at [444, 189] on button "Next" at bounding box center [435, 199] width 59 height 24
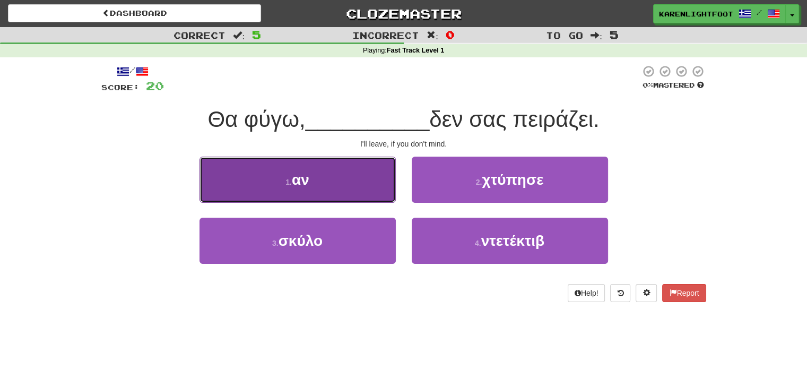
click at [366, 188] on button "1 . αν" at bounding box center [297, 180] width 196 height 46
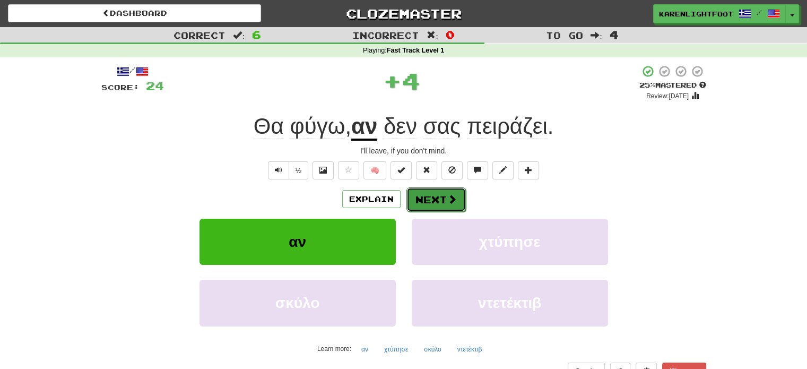
click at [447, 189] on button "Next" at bounding box center [435, 199] width 59 height 24
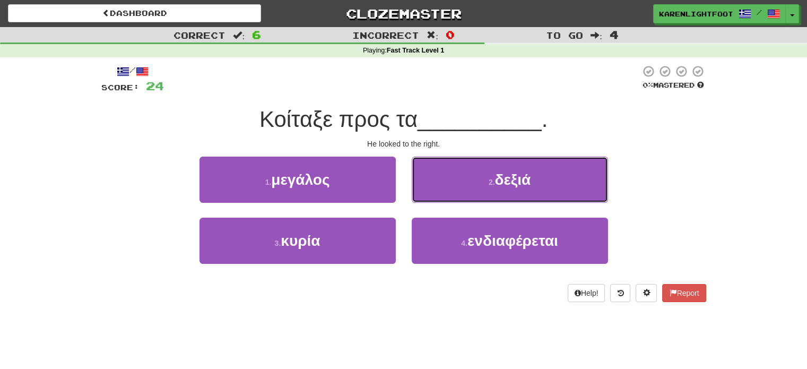
click at [447, 189] on button "2 . δεξιά" at bounding box center [510, 180] width 196 height 46
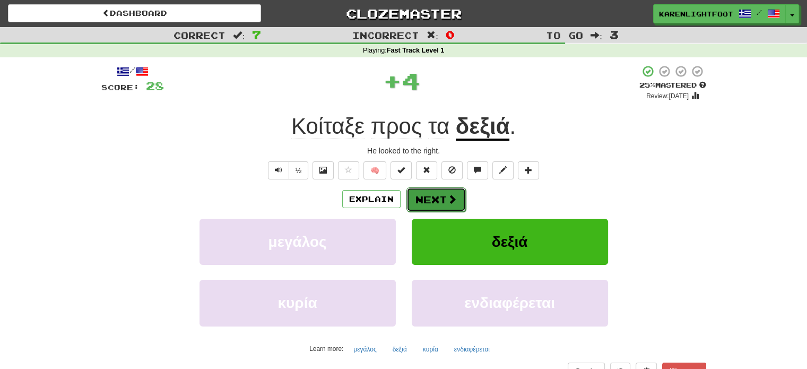
click at [447, 199] on span at bounding box center [452, 199] width 10 height 10
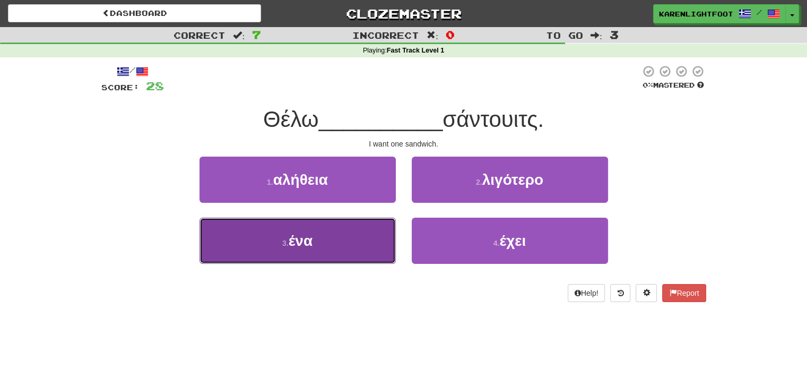
click at [377, 229] on button "3 . ένα" at bounding box center [297, 241] width 196 height 46
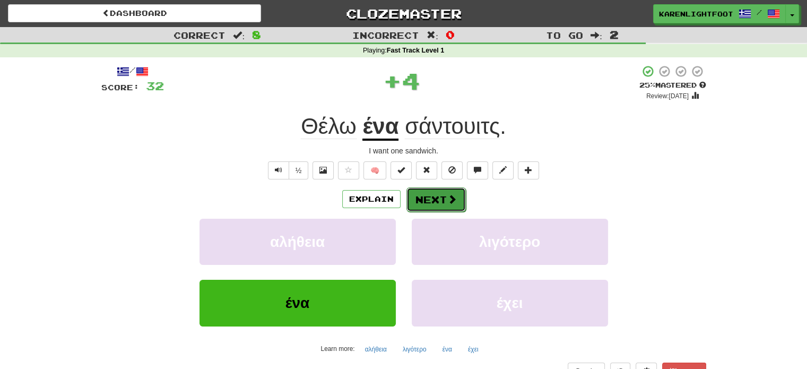
click at [433, 188] on button "Next" at bounding box center [435, 199] width 59 height 24
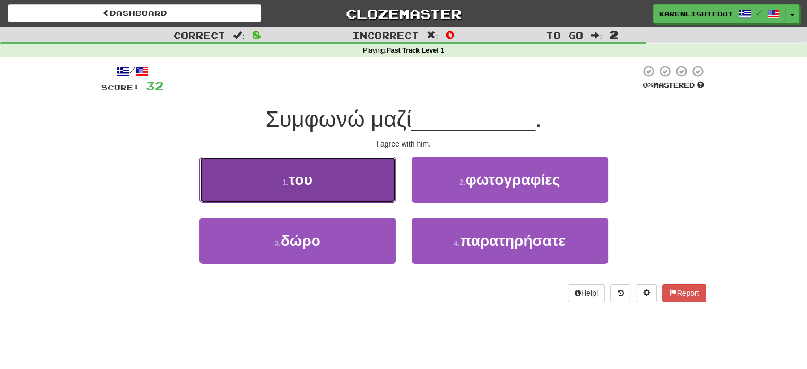
click at [361, 196] on button "1 . του" at bounding box center [297, 180] width 196 height 46
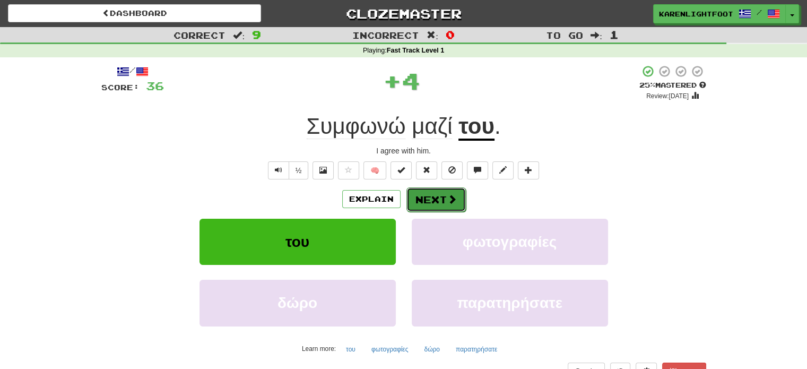
click at [447, 195] on span at bounding box center [452, 199] width 10 height 10
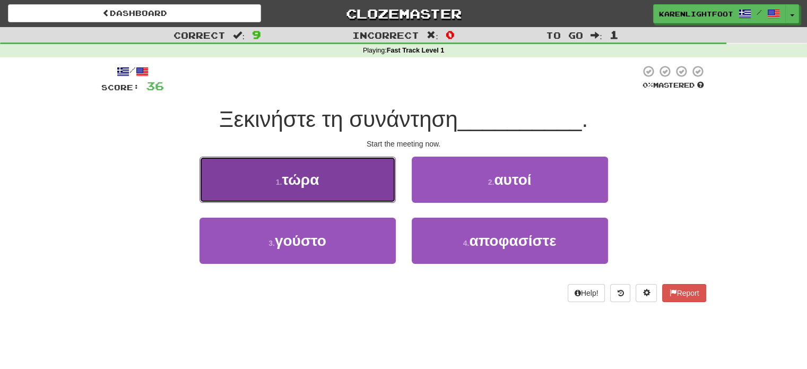
click at [360, 160] on button "1 . τώρα" at bounding box center [297, 180] width 196 height 46
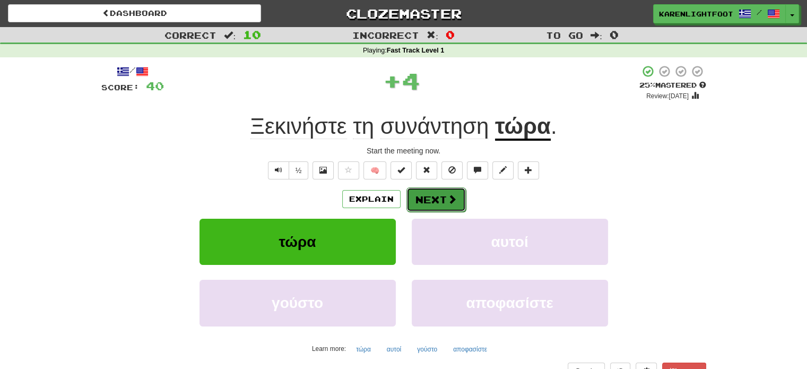
click at [432, 195] on button "Next" at bounding box center [435, 199] width 59 height 24
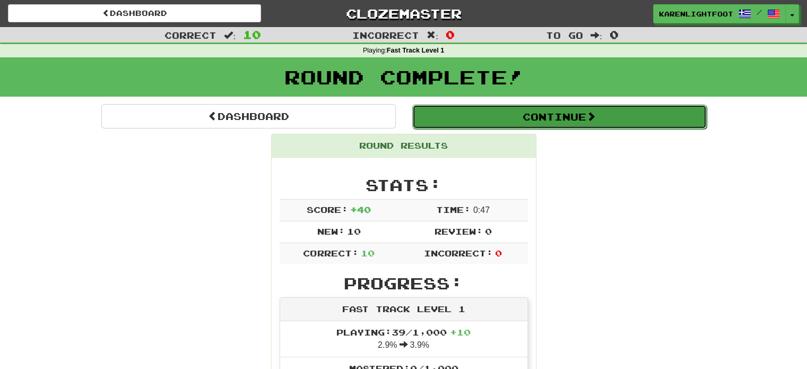
click at [481, 112] on button "Continue" at bounding box center [559, 117] width 294 height 24
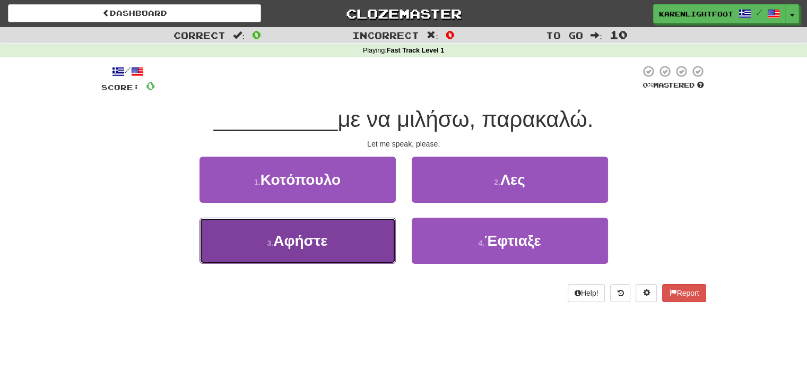
click at [301, 247] on span "Αφήστε" at bounding box center [300, 240] width 54 height 16
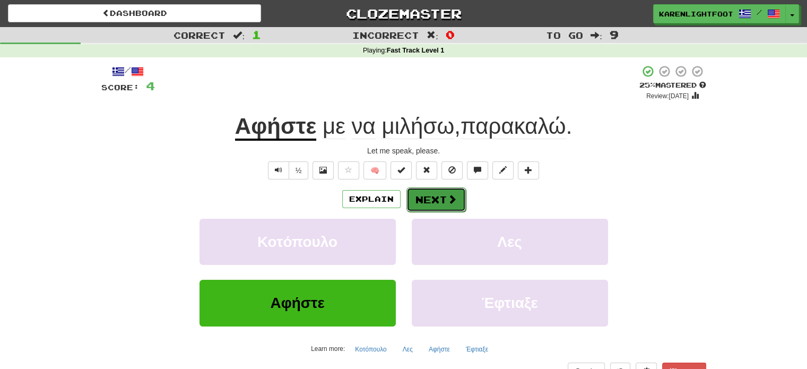
click at [437, 206] on button "Next" at bounding box center [435, 199] width 59 height 24
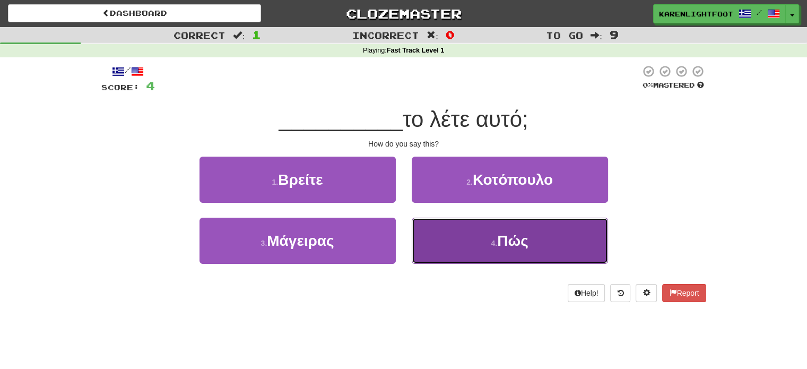
click at [520, 240] on span "Πώς" at bounding box center [512, 240] width 31 height 16
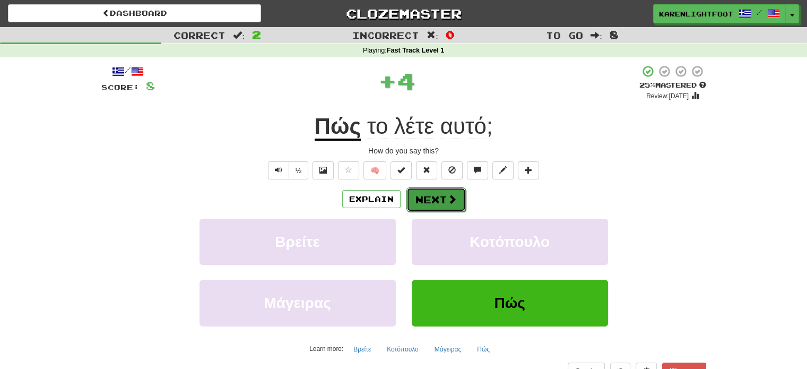
click at [437, 204] on button "Next" at bounding box center [435, 199] width 59 height 24
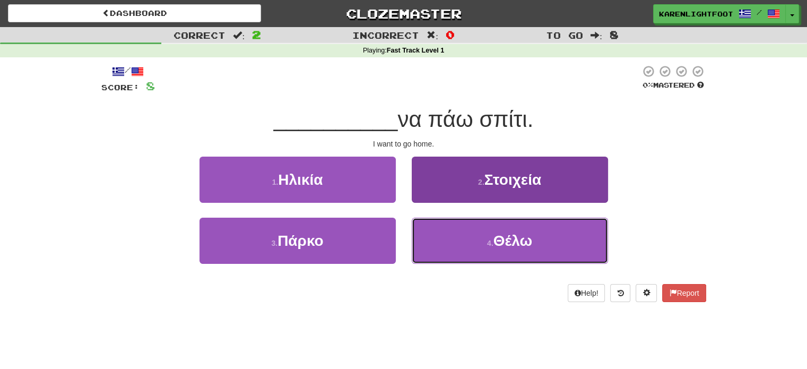
click at [535, 246] on button "4 . Θέλω" at bounding box center [510, 241] width 196 height 46
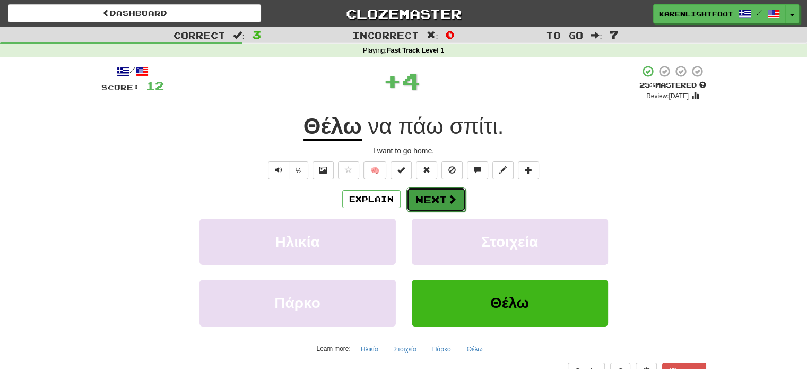
click at [436, 193] on button "Next" at bounding box center [435, 199] width 59 height 24
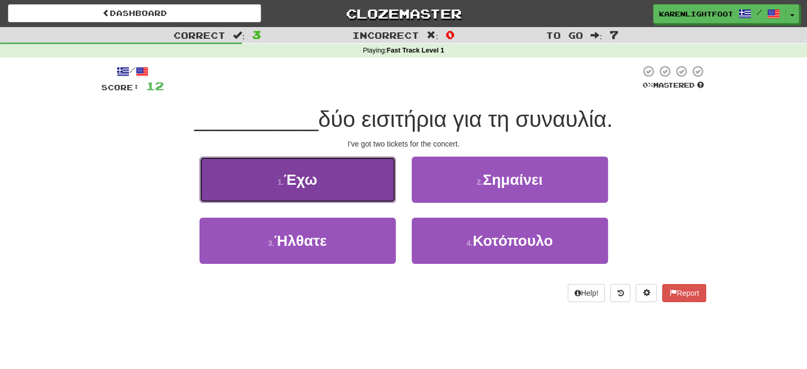
click at [325, 180] on button "1 . Έχω" at bounding box center [297, 180] width 196 height 46
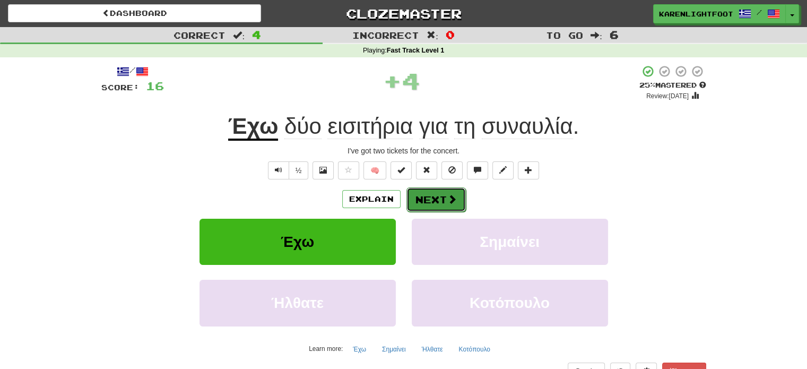
click at [445, 198] on button "Next" at bounding box center [435, 199] width 59 height 24
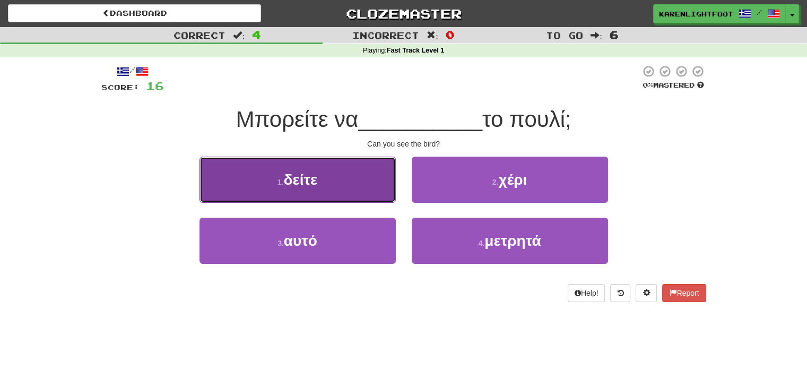
click at [346, 197] on button "1 . δείτε" at bounding box center [297, 180] width 196 height 46
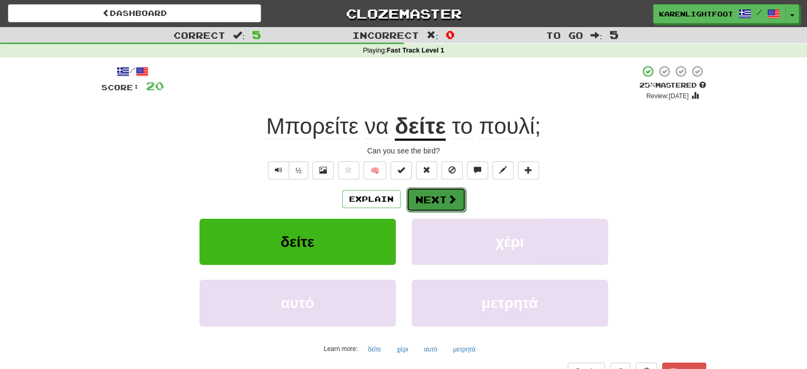
click at [442, 204] on button "Next" at bounding box center [435, 199] width 59 height 24
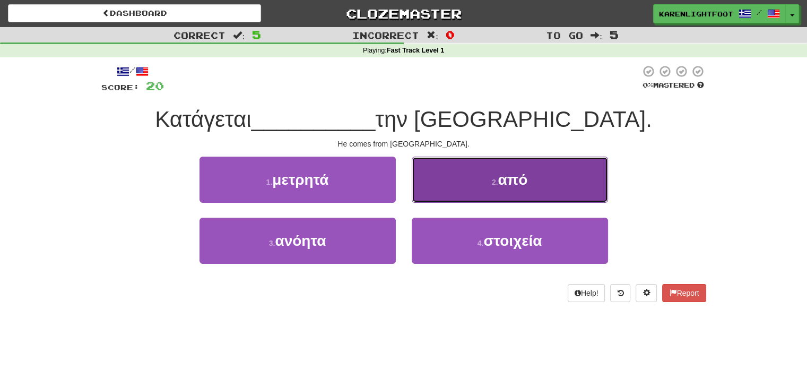
click at [484, 177] on button "2 . από" at bounding box center [510, 180] width 196 height 46
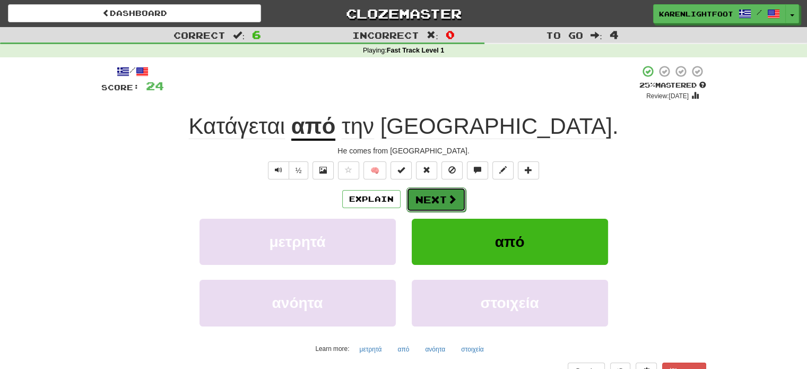
click at [442, 199] on button "Next" at bounding box center [435, 199] width 59 height 24
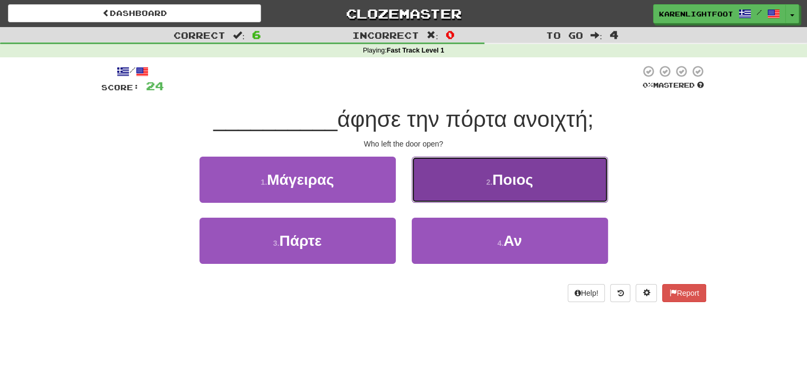
click at [543, 195] on button "2 . Ποιος" at bounding box center [510, 180] width 196 height 46
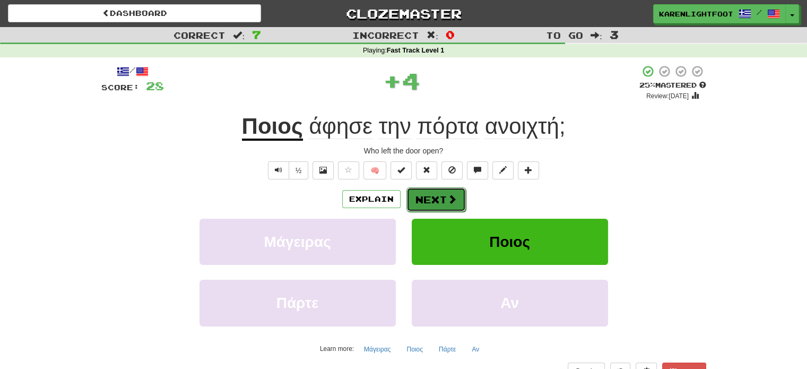
click at [438, 203] on button "Next" at bounding box center [435, 199] width 59 height 24
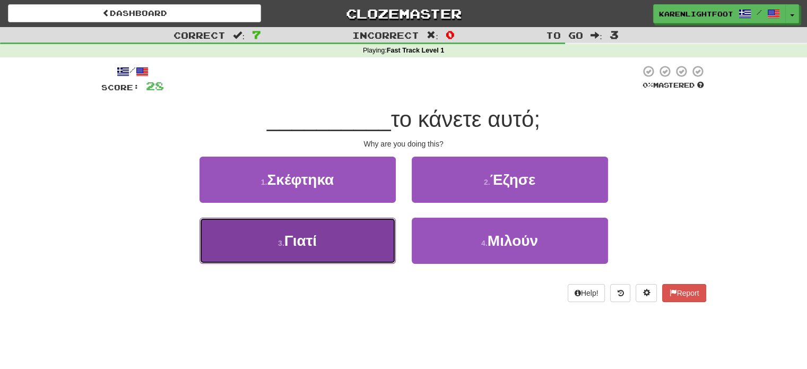
click at [361, 241] on button "3 . Γιατί" at bounding box center [297, 241] width 196 height 46
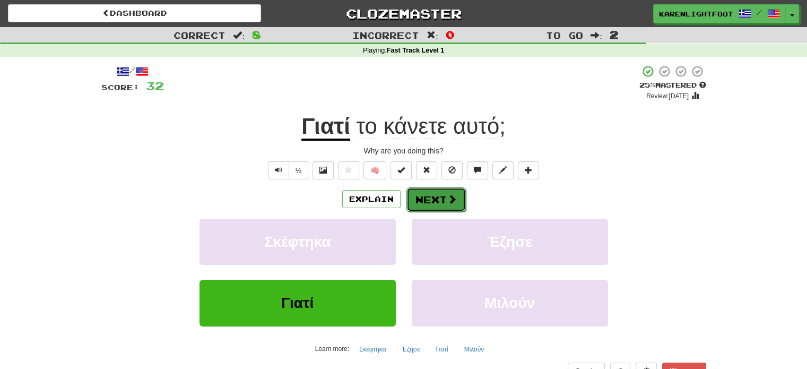
click at [442, 194] on button "Next" at bounding box center [435, 199] width 59 height 24
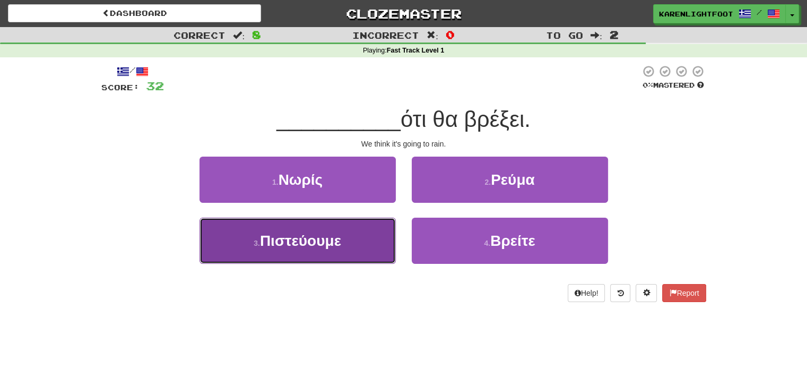
click at [285, 242] on span "Πιστεύουμε" at bounding box center [300, 240] width 81 height 16
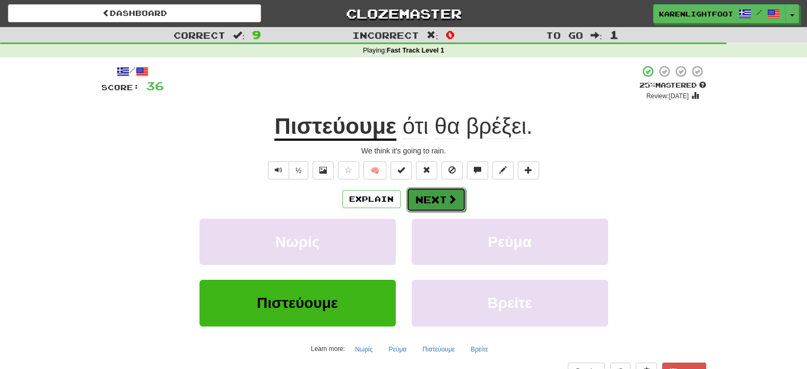
click at [444, 197] on button "Next" at bounding box center [435, 199] width 59 height 24
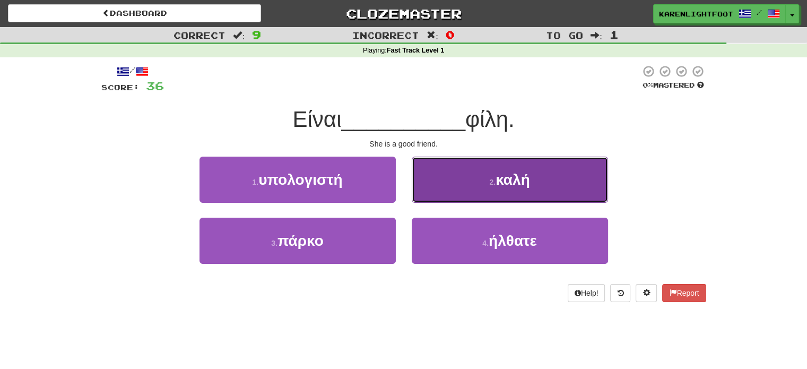
click at [507, 178] on span "καλή" at bounding box center [513, 179] width 34 height 16
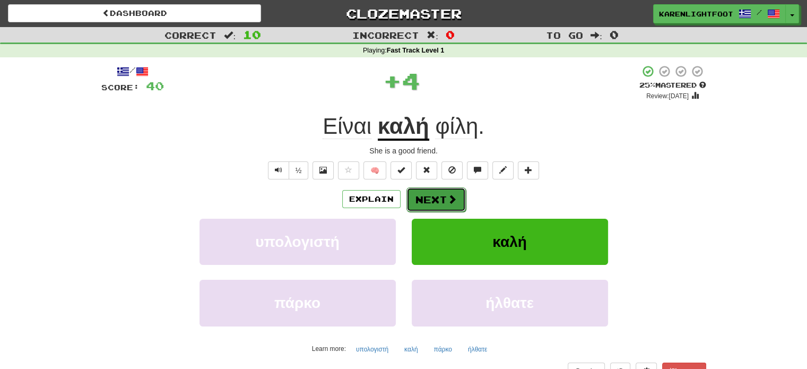
click at [436, 199] on button "Next" at bounding box center [435, 199] width 59 height 24
